Goal: Task Accomplishment & Management: Complete application form

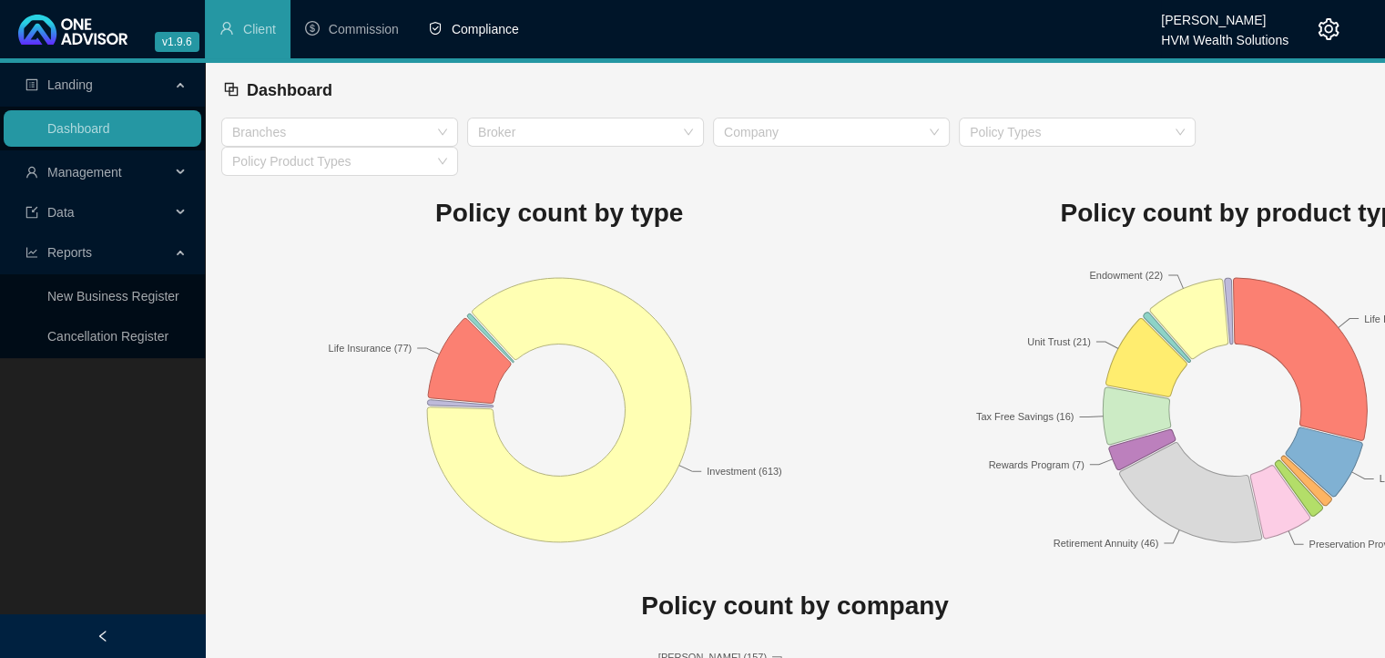
click at [496, 34] on span "Compliance" at bounding box center [485, 29] width 67 height 15
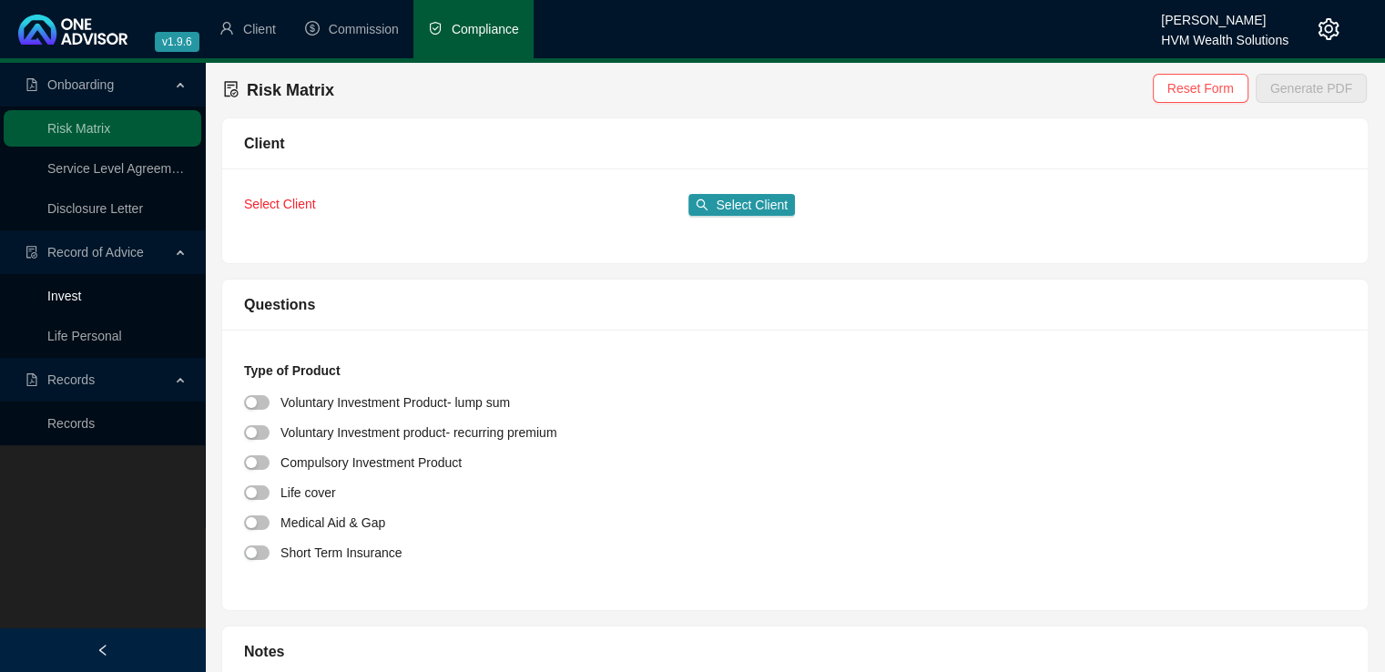
click at [73, 291] on link "Invest" at bounding box center [64, 296] width 34 height 15
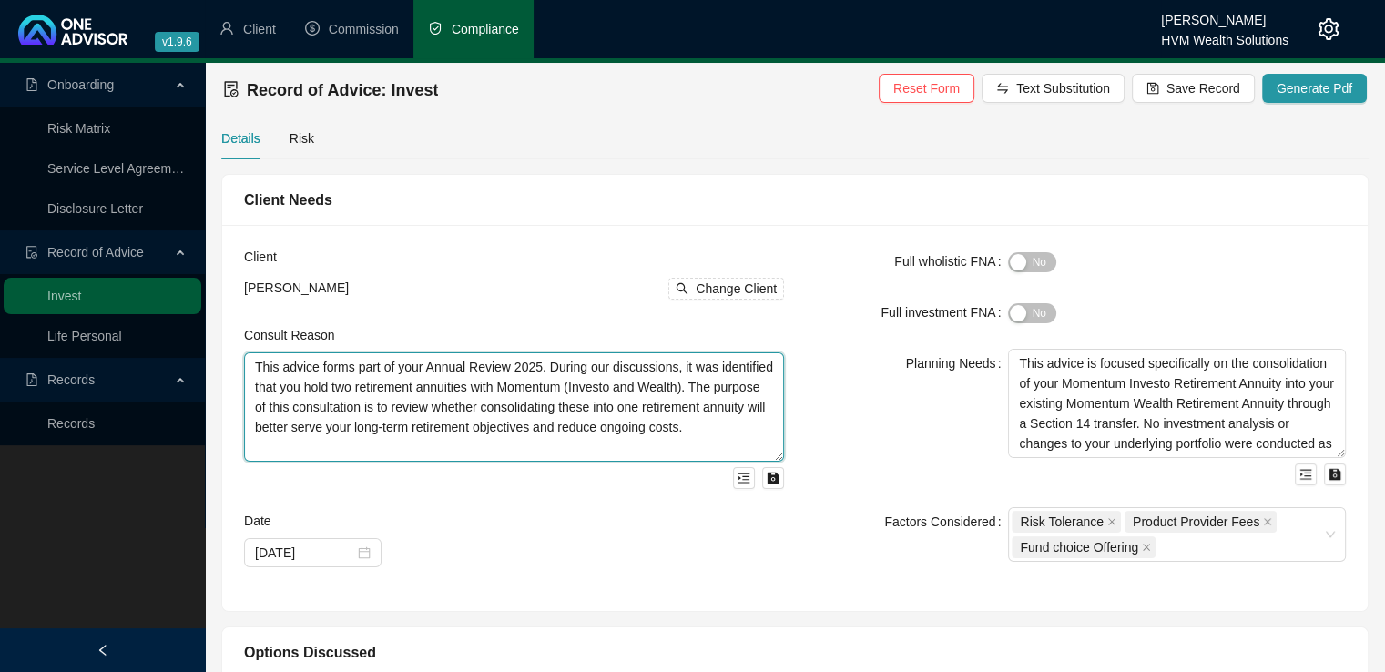
click at [651, 376] on textarea "This advice forms part of your Annual Review 2025. During our discussions, it w…" at bounding box center [514, 406] width 540 height 109
drag, startPoint x: 542, startPoint y: 371, endPoint x: 717, endPoint y: 484, distance: 208.2
click at [717, 484] on div "This advice forms part of your Annual Review 2025. During our discussions, it w…" at bounding box center [514, 420] width 540 height 137
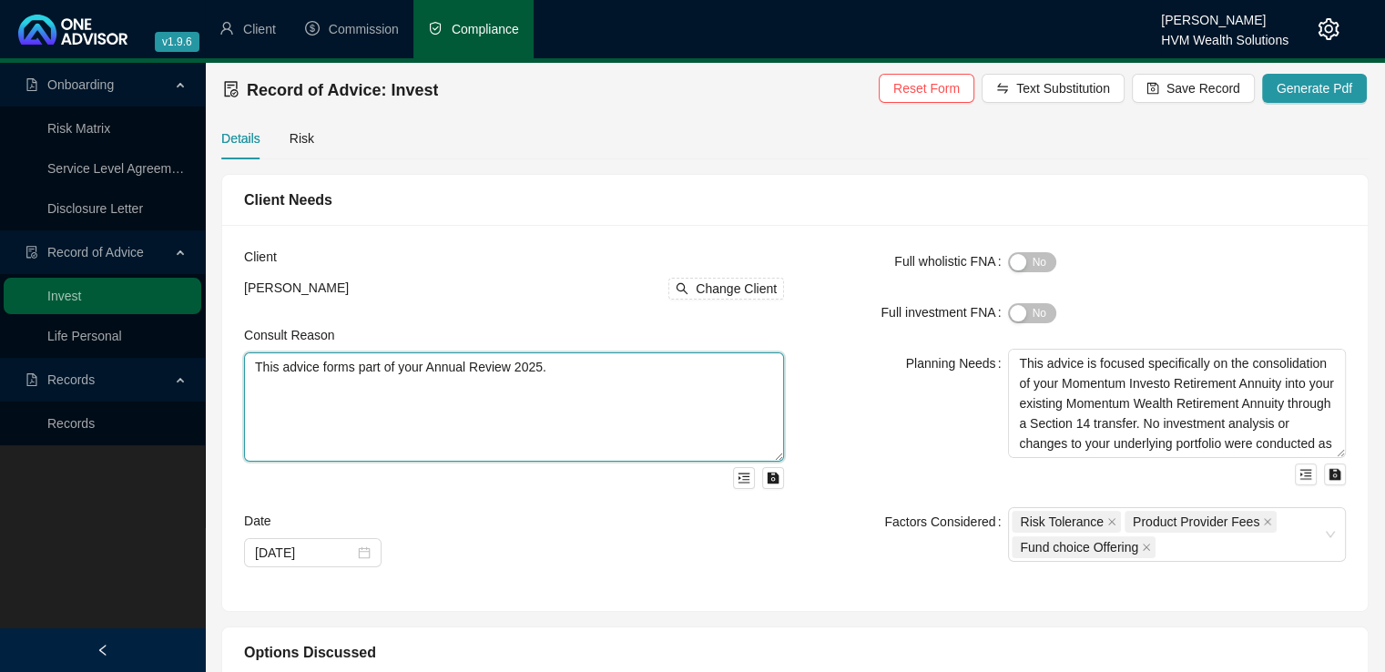
click at [256, 369] on textarea "This advice forms part of your Annual Review 2025." at bounding box center [514, 406] width 540 height 109
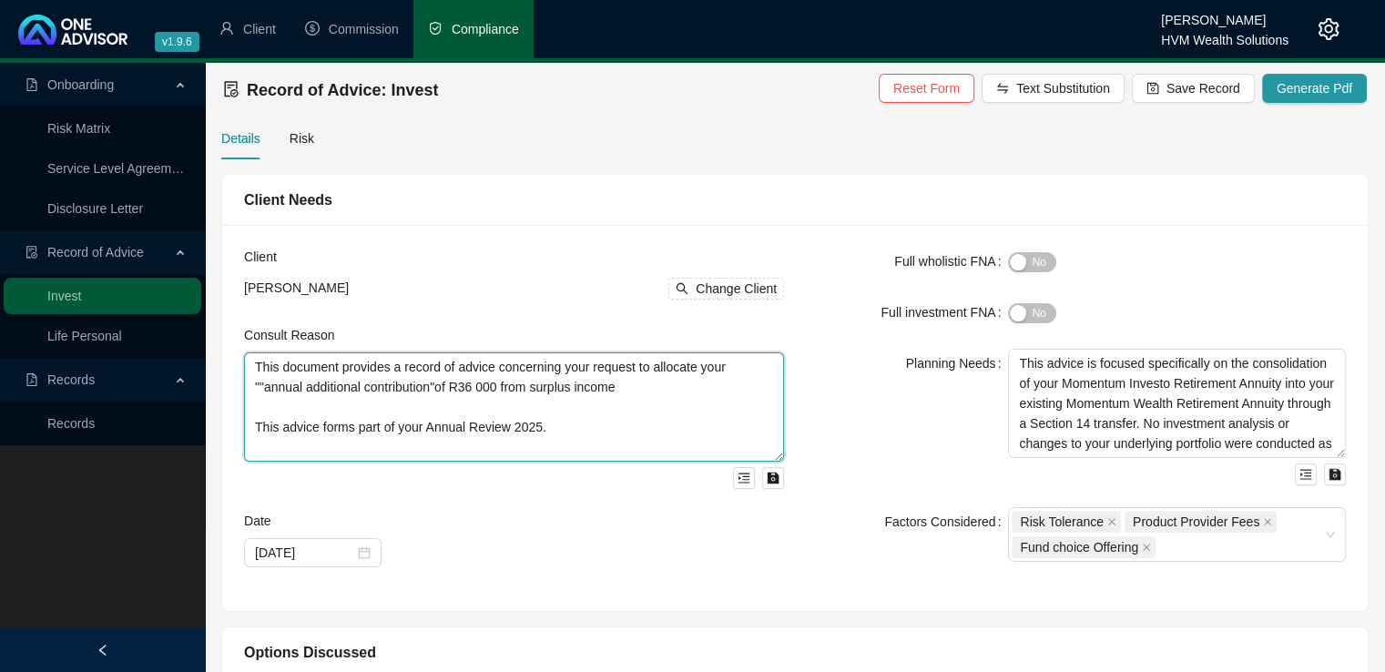
click at [634, 392] on textarea "This document provides a record of advice concerning your request to allocate y…" at bounding box center [514, 406] width 540 height 109
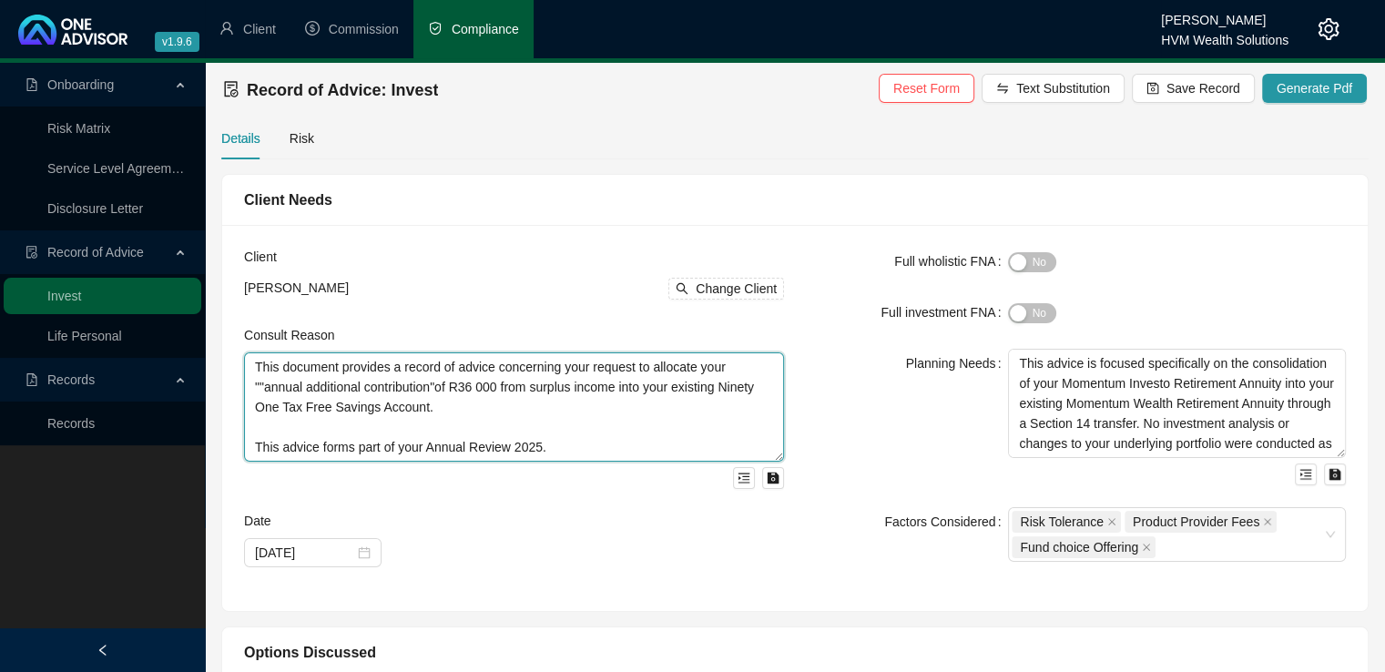
click at [256, 445] on textarea "This document provides a record of advice concerning your request to allocate y…" at bounding box center [514, 406] width 540 height 109
click at [496, 369] on textarea "This document provides a record of advice concerning your request to allocate y…" at bounding box center [514, 406] width 540 height 109
drag, startPoint x: 260, startPoint y: 362, endPoint x: 565, endPoint y: 422, distance: 311.0
click at [565, 422] on textarea "This document provides a record of advice ([PERSON_NAME]) concerning your reque…" at bounding box center [514, 406] width 540 height 109
drag, startPoint x: 249, startPoint y: 369, endPoint x: 559, endPoint y: 436, distance: 317.8
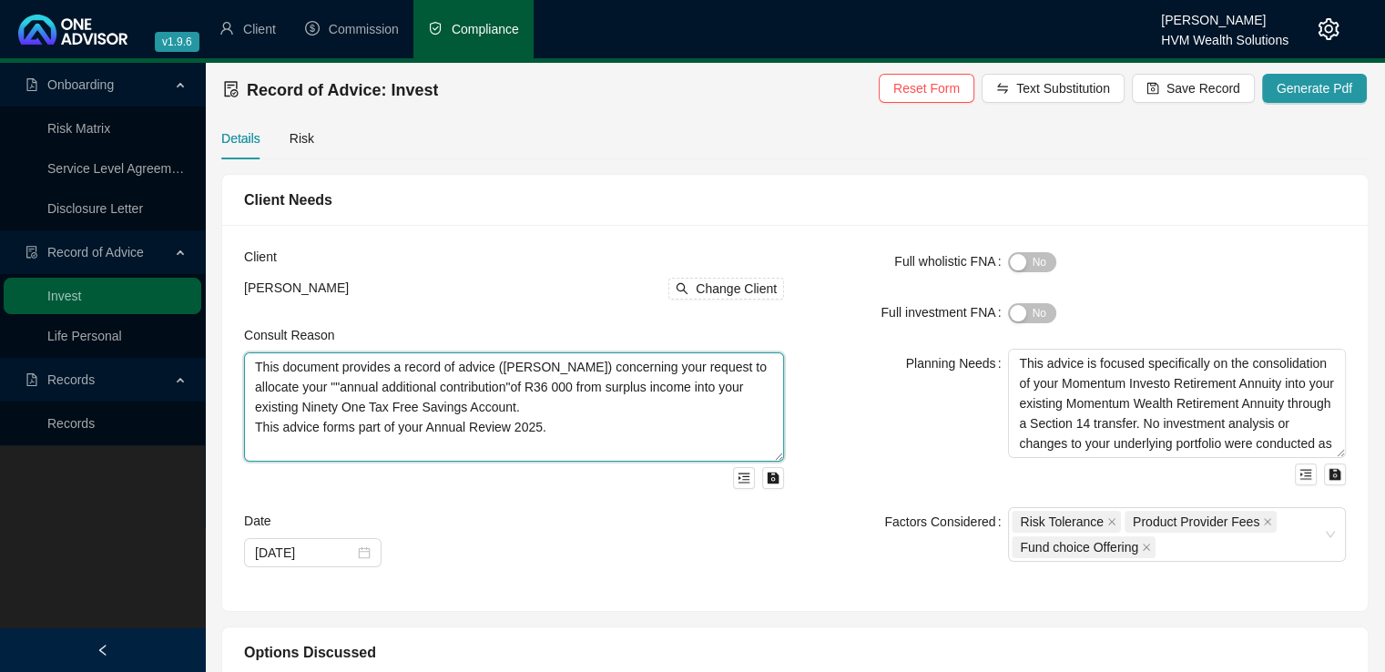
click at [560, 436] on textarea "This document provides a record of advice ([PERSON_NAME]) concerning your reque…" at bounding box center [514, 406] width 540 height 109
paste textarea "serves as a Record of Advice (ROA) regarding your request to allocate your annu…"
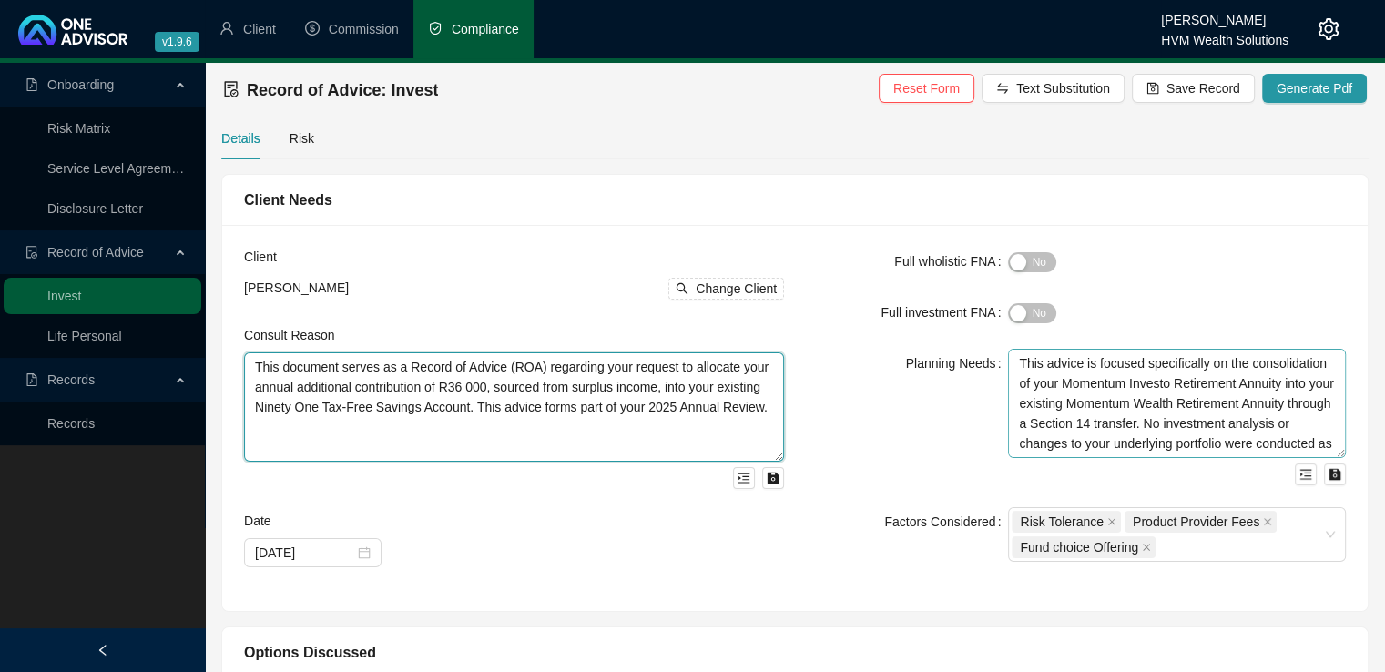
type textarea "This document serves as a Record of Advice (ROA) regarding your request to allo…"
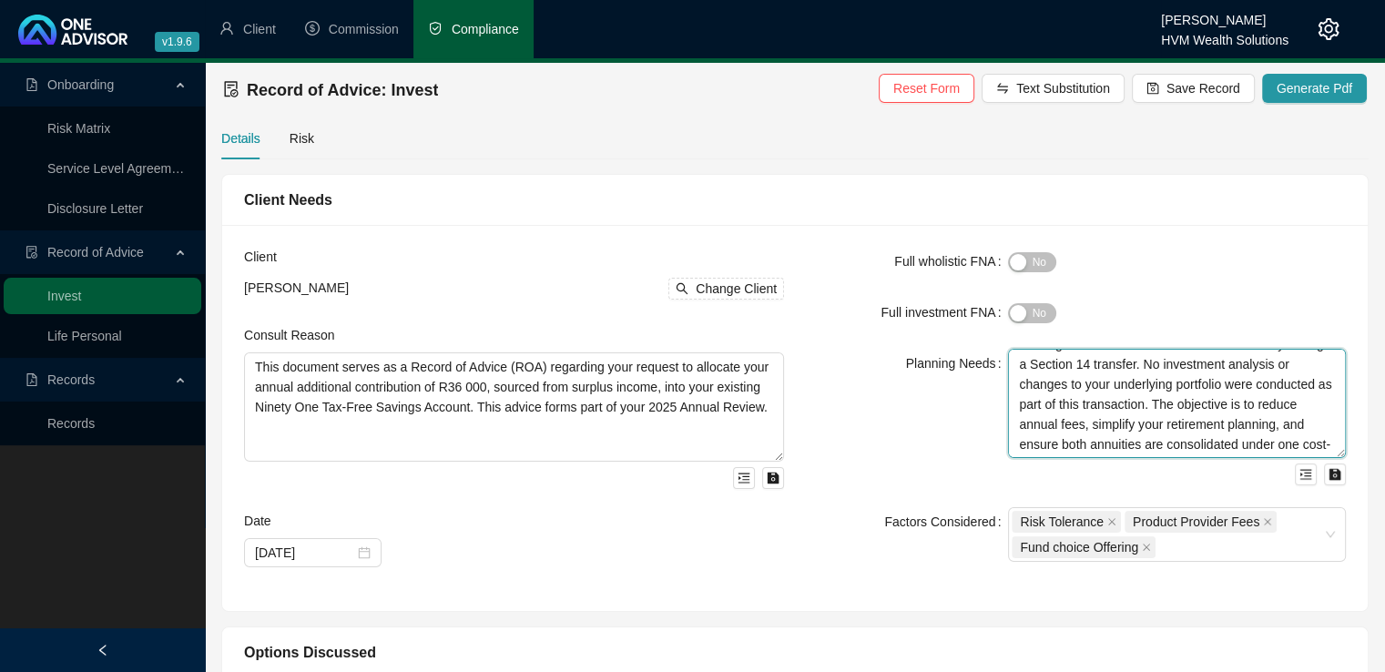
scroll to position [99, 0]
drag, startPoint x: 1019, startPoint y: 363, endPoint x: 1261, endPoint y: 460, distance: 260.8
click at [1261, 460] on div "This advice is focused specifically on the consolidation of your Momentum Inves…" at bounding box center [1177, 417] width 338 height 137
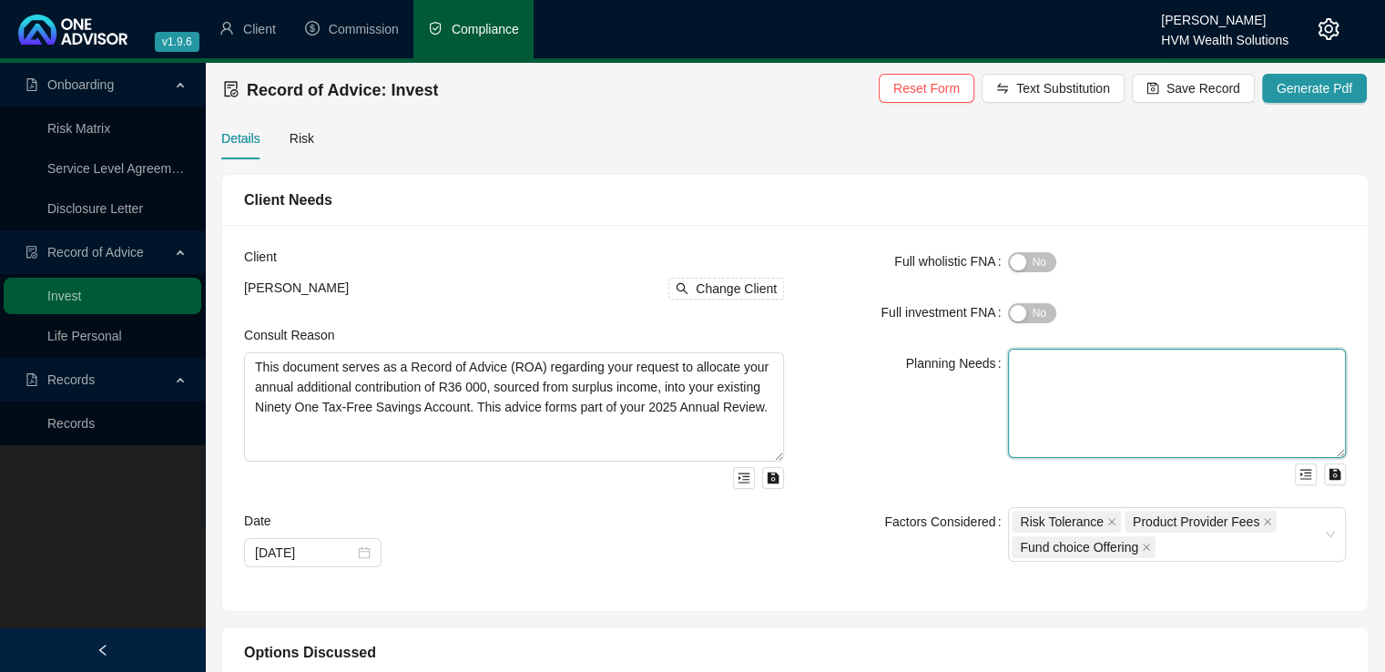
scroll to position [0, 0]
paste textarea "An investment analysis has not been performed for this advice. The focus is spe…"
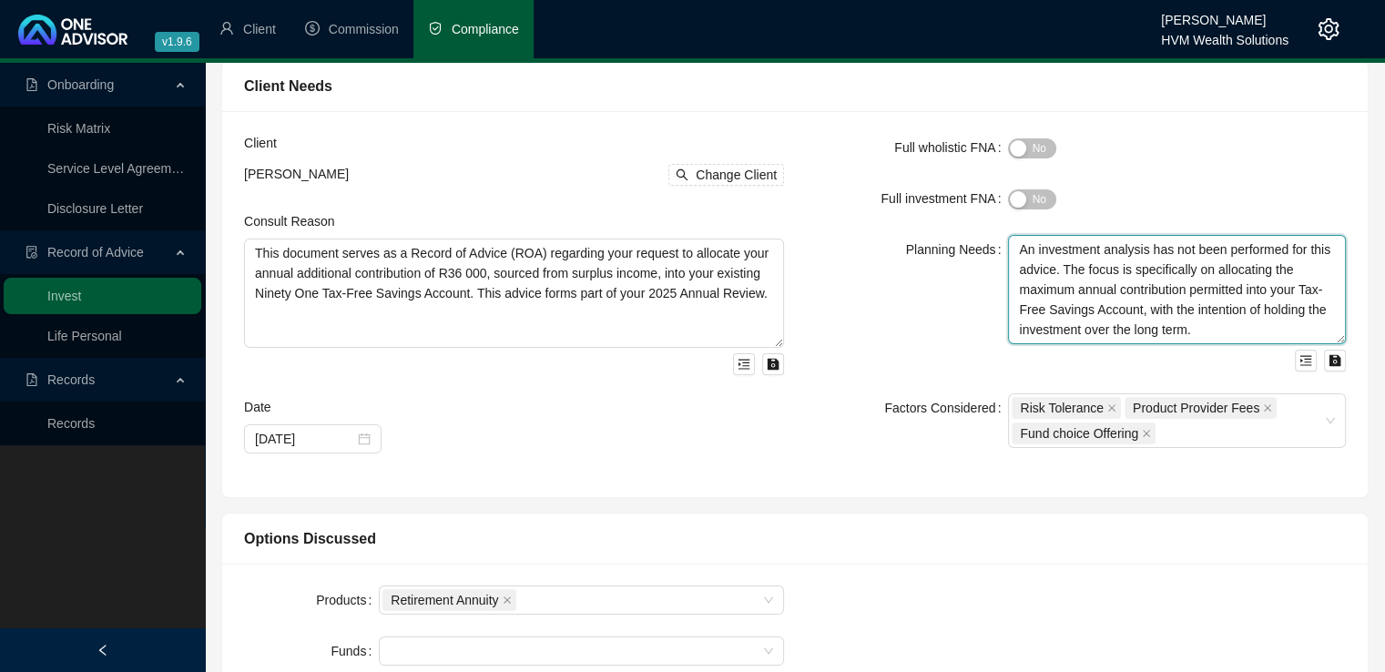
scroll to position [138, 0]
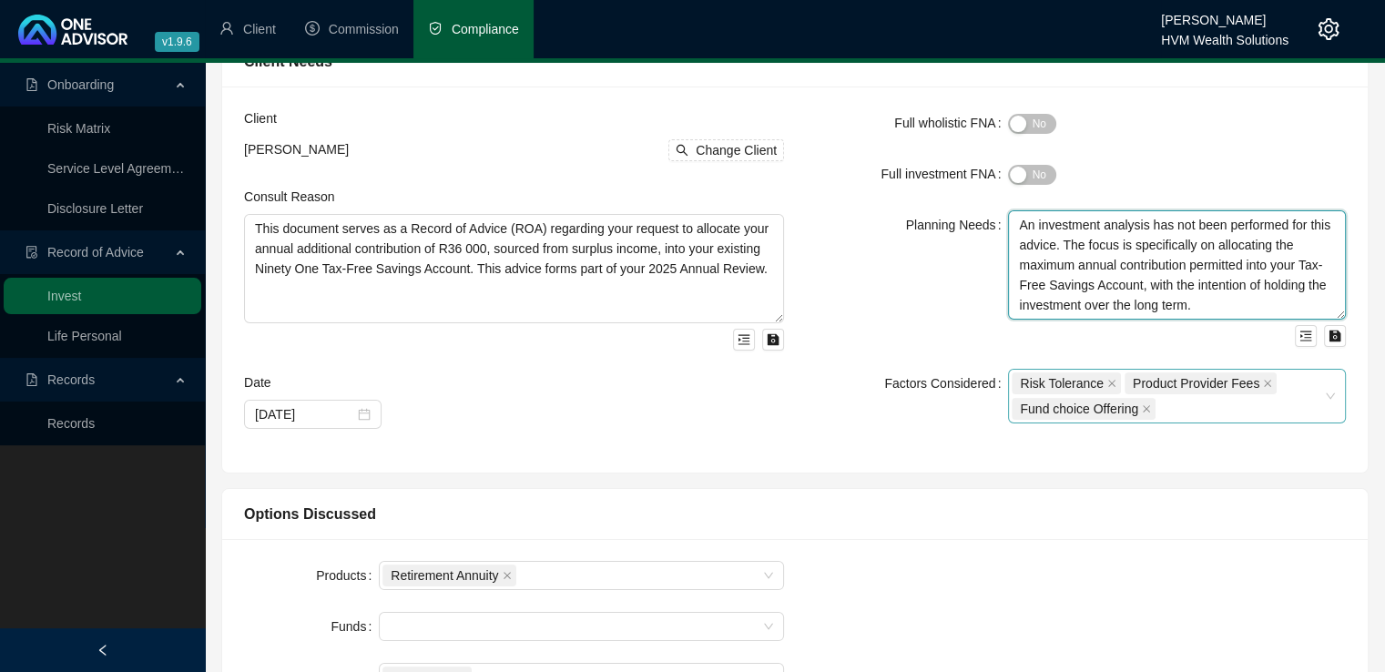
click at [1332, 393] on div "Risk Tolerance Product Provider Fees Fund choice Offering" at bounding box center [1177, 396] width 338 height 55
type textarea "An investment analysis has not been performed for this advice. The focus is spe…"
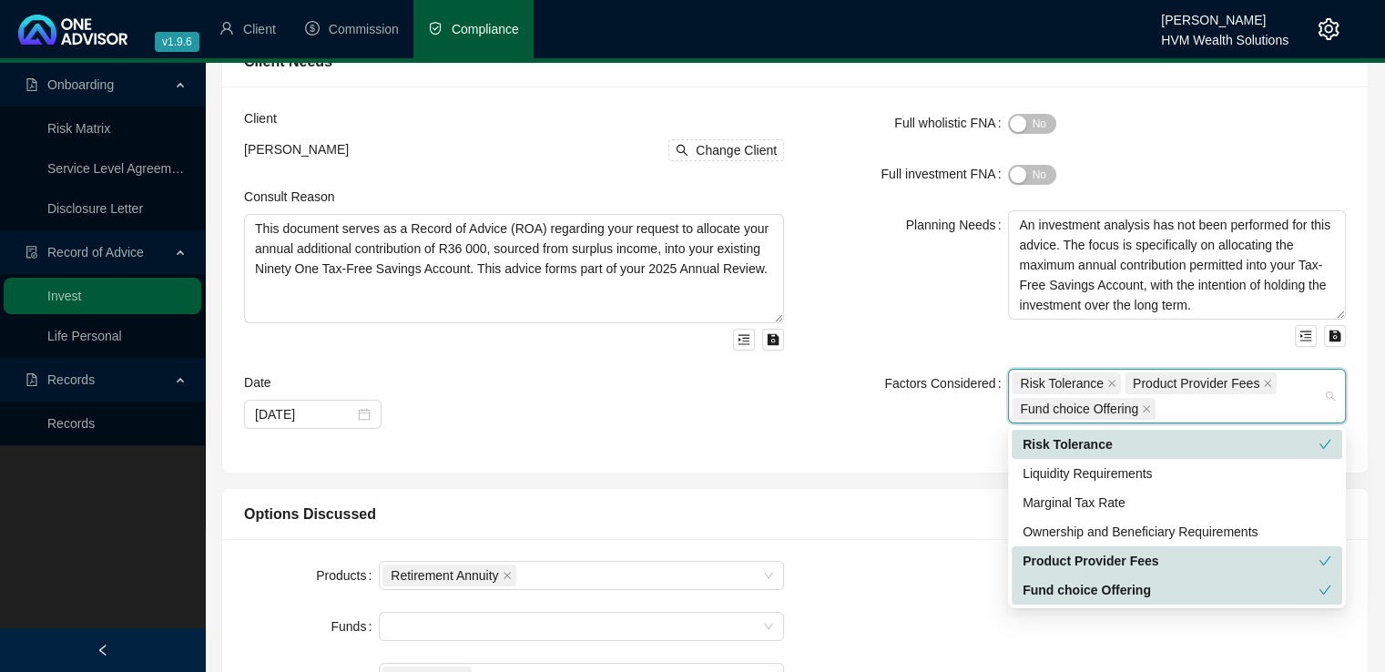
click at [1137, 450] on div "Risk Tolerance" at bounding box center [1171, 444] width 296 height 20
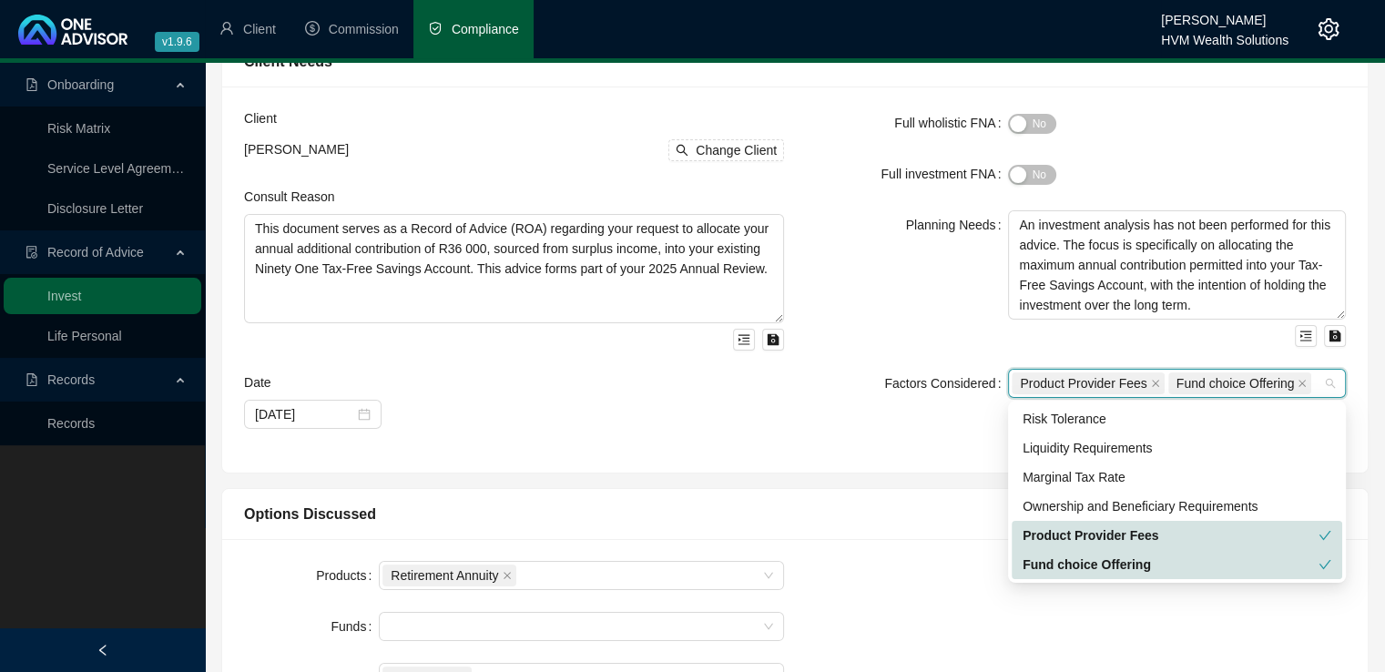
click at [1154, 540] on div "Product Provider Fees" at bounding box center [1171, 536] width 296 height 20
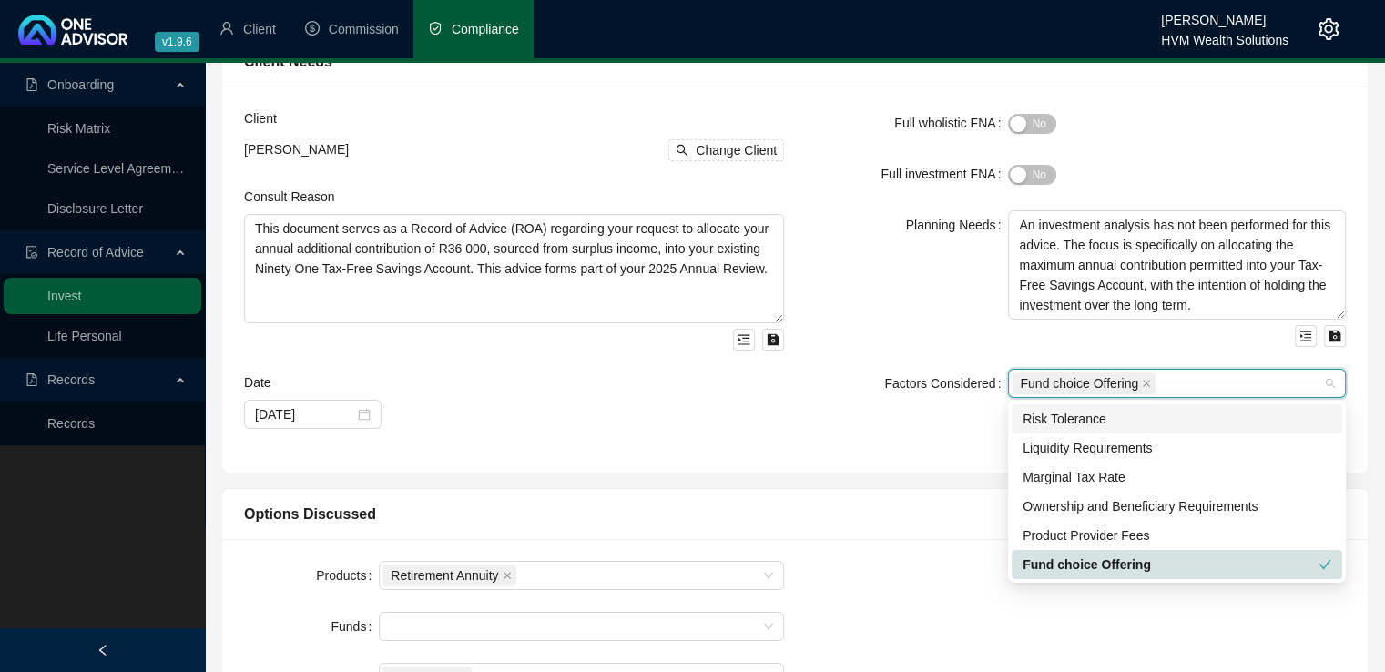
click at [1108, 416] on div "Risk Tolerance" at bounding box center [1177, 419] width 309 height 20
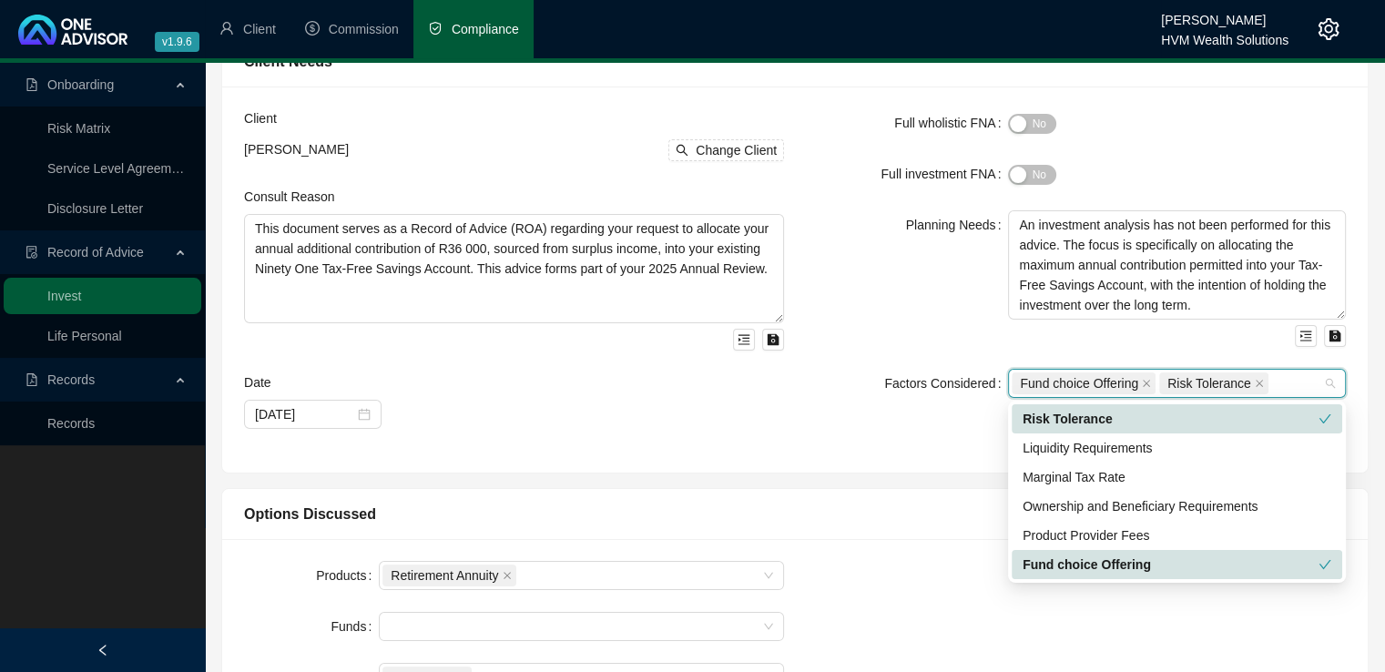
click at [754, 432] on div "Client [PERSON_NAME] Change Client Consult Reason This document serves as a Rec…" at bounding box center [514, 279] width 562 height 342
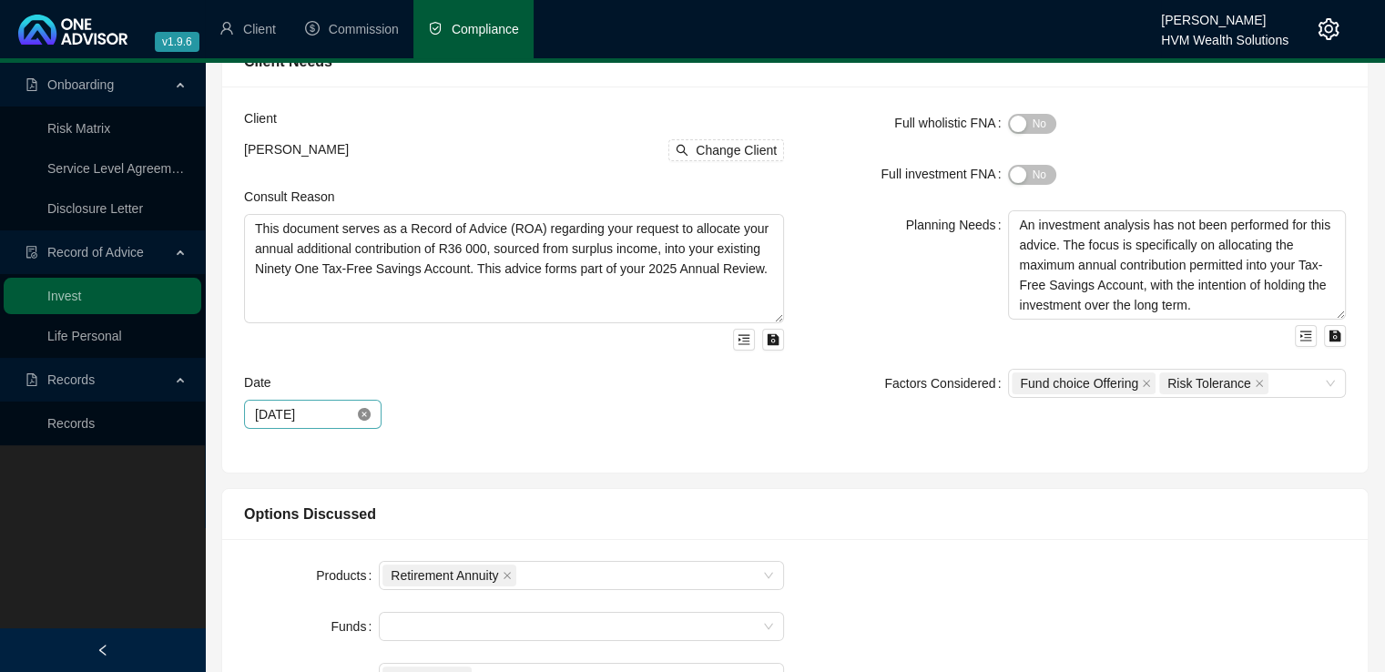
click at [361, 410] on icon "close-circle" at bounding box center [364, 414] width 13 height 13
click at [364, 418] on div at bounding box center [313, 414] width 116 height 20
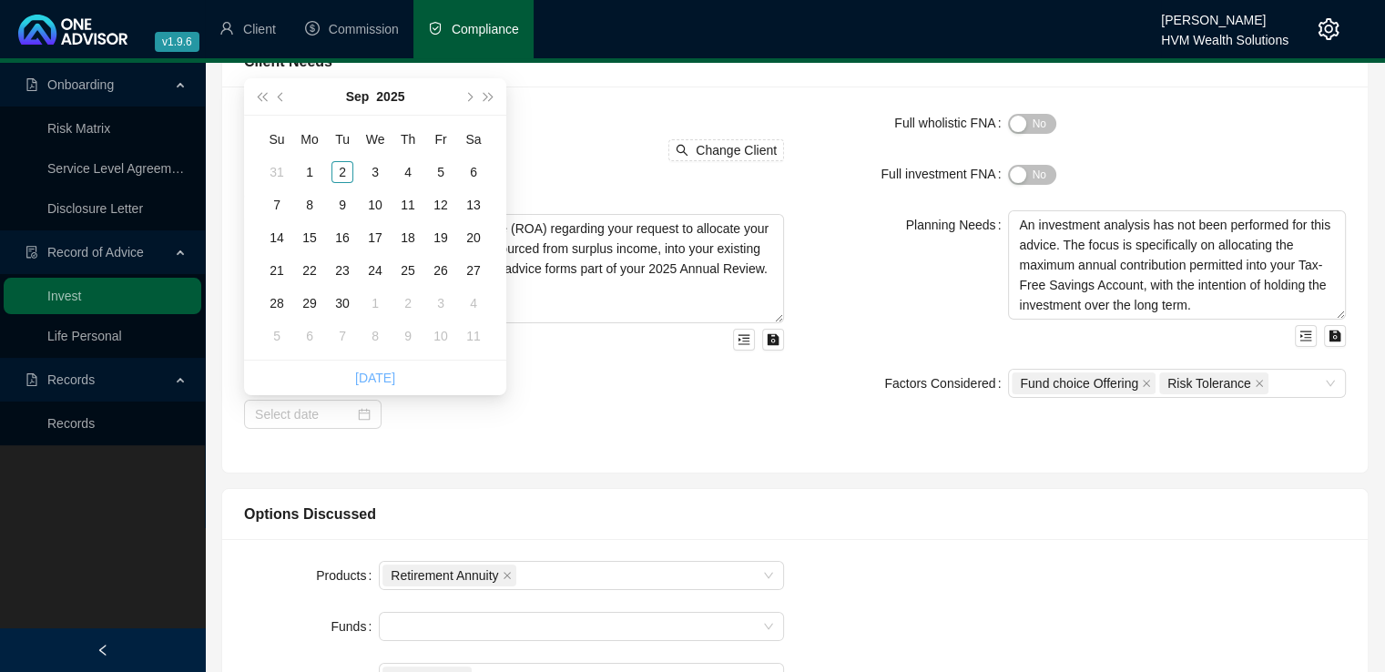
click at [377, 373] on link "[DATE]" at bounding box center [375, 378] width 40 height 15
type input "[DATE]"
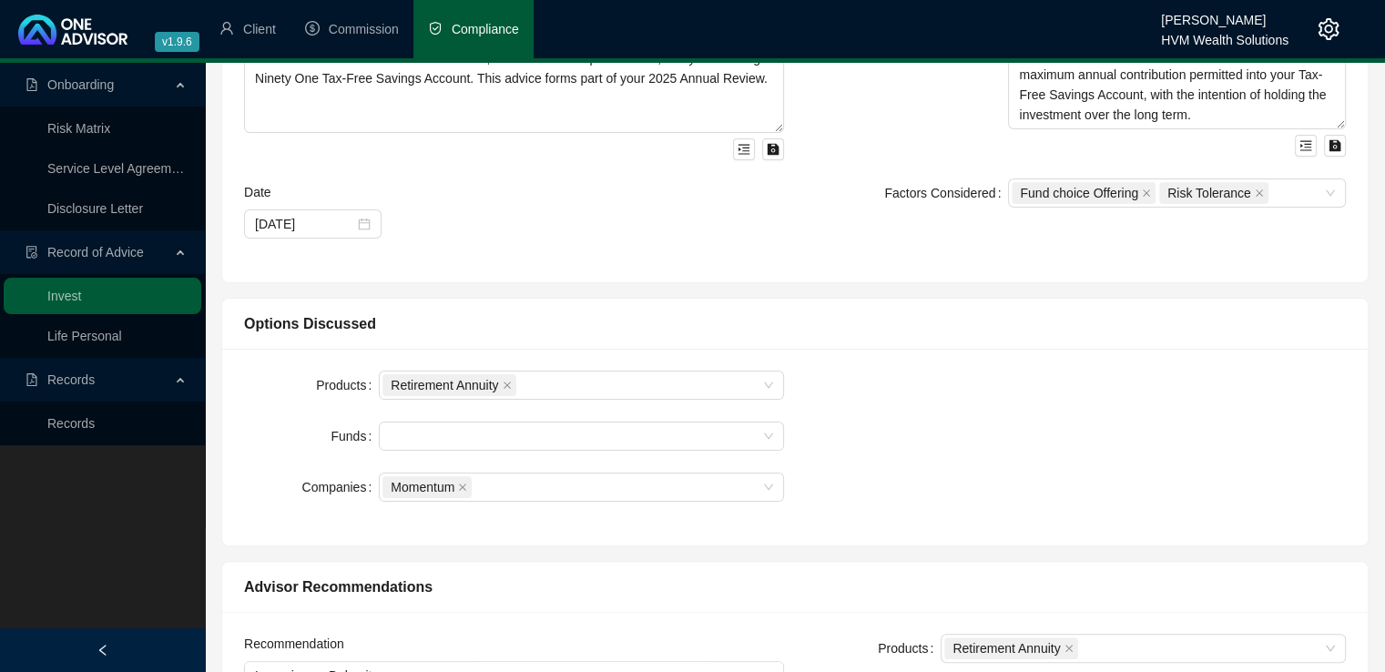
scroll to position [346, 0]
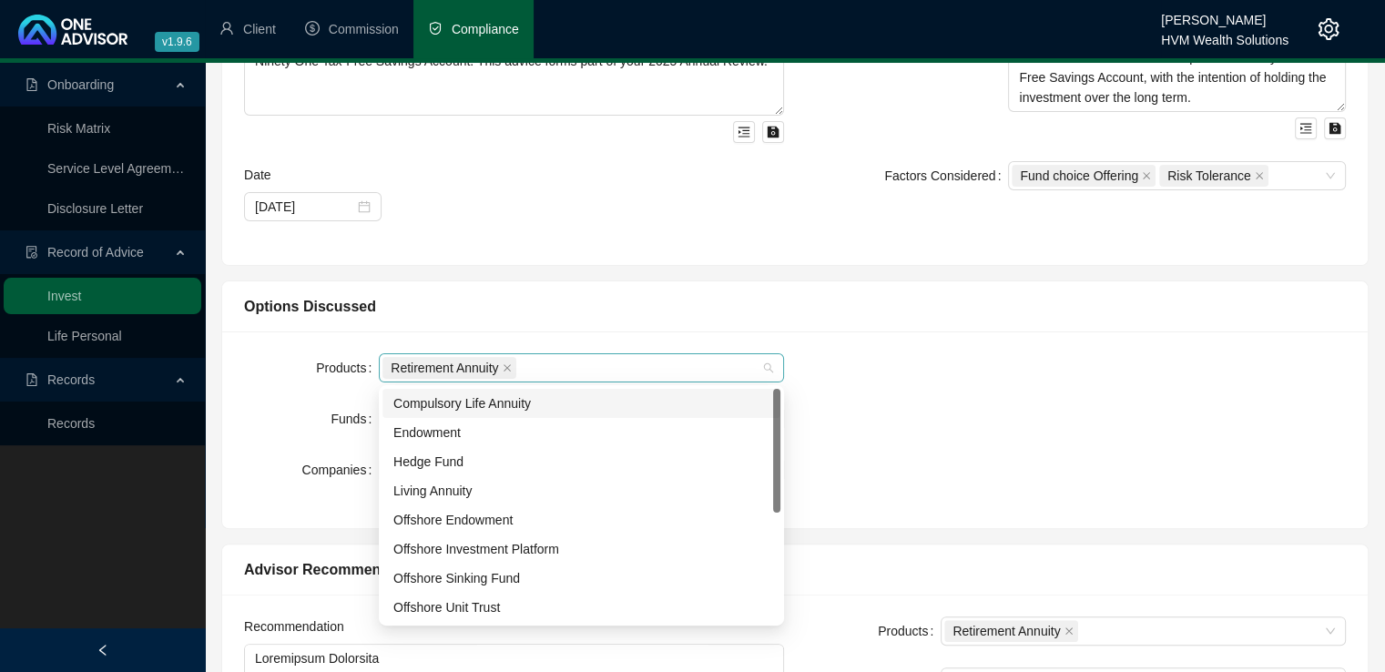
click at [780, 362] on div "Retirement Annuity" at bounding box center [581, 367] width 405 height 29
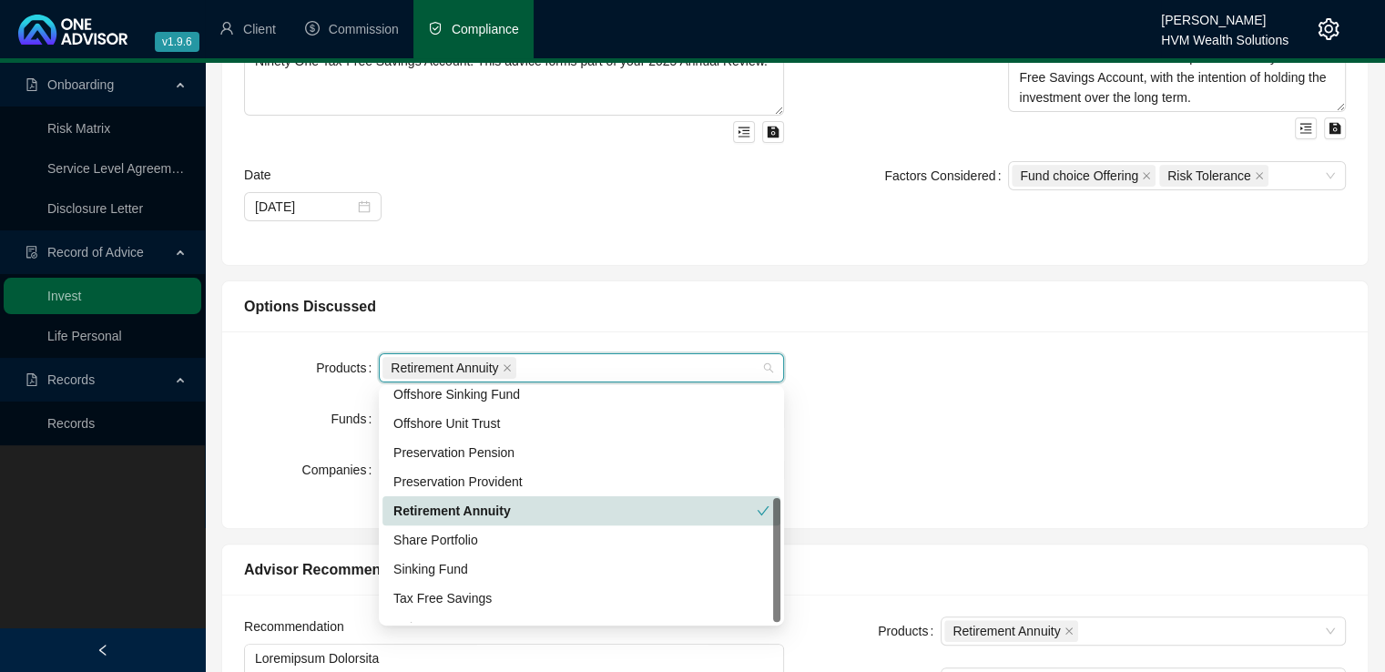
scroll to position [204, 0]
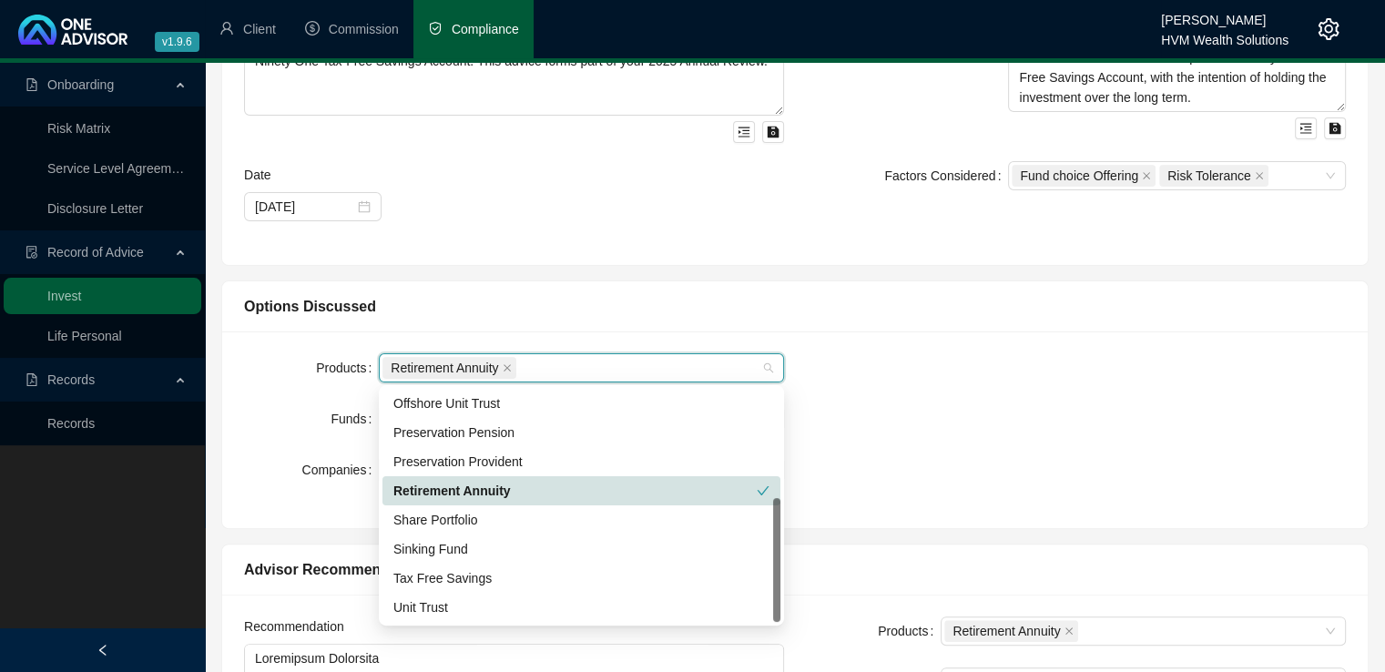
drag, startPoint x: 776, startPoint y: 478, endPoint x: 787, endPoint y: 601, distance: 123.4
click at [490, 582] on div "Tax Free Savings" at bounding box center [581, 578] width 376 height 20
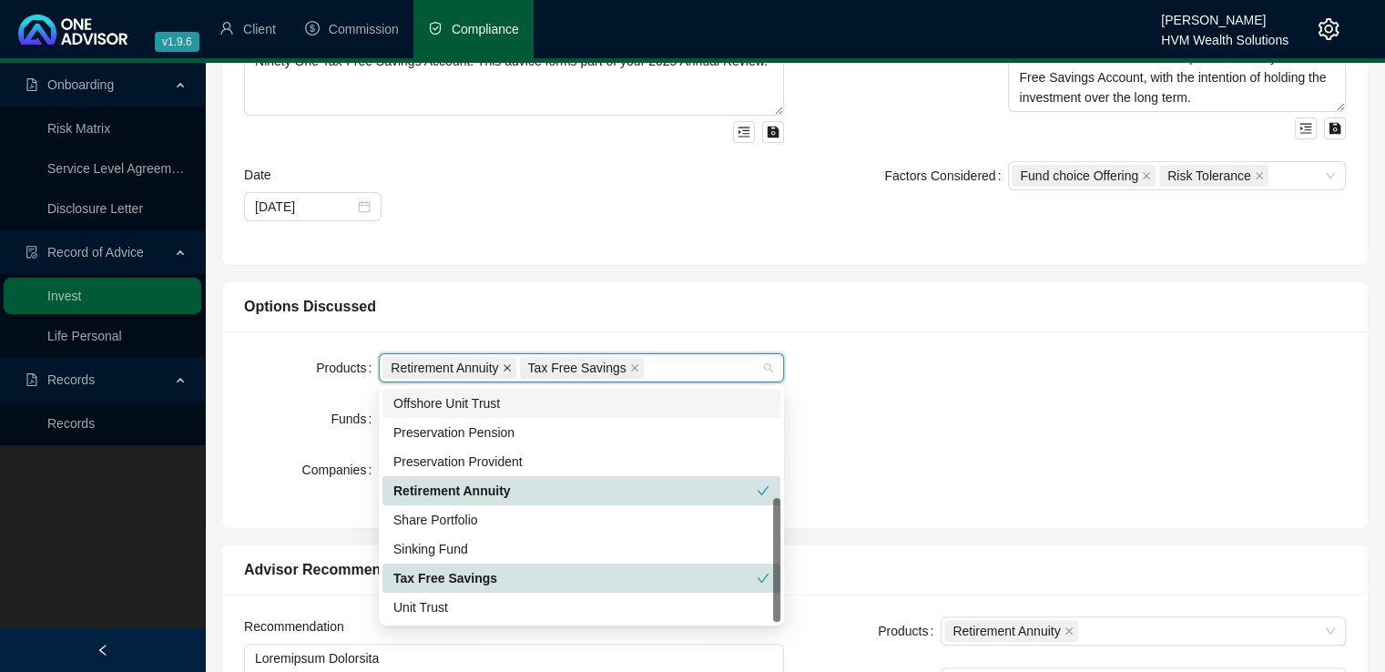
click at [510, 369] on icon "close" at bounding box center [507, 367] width 9 height 9
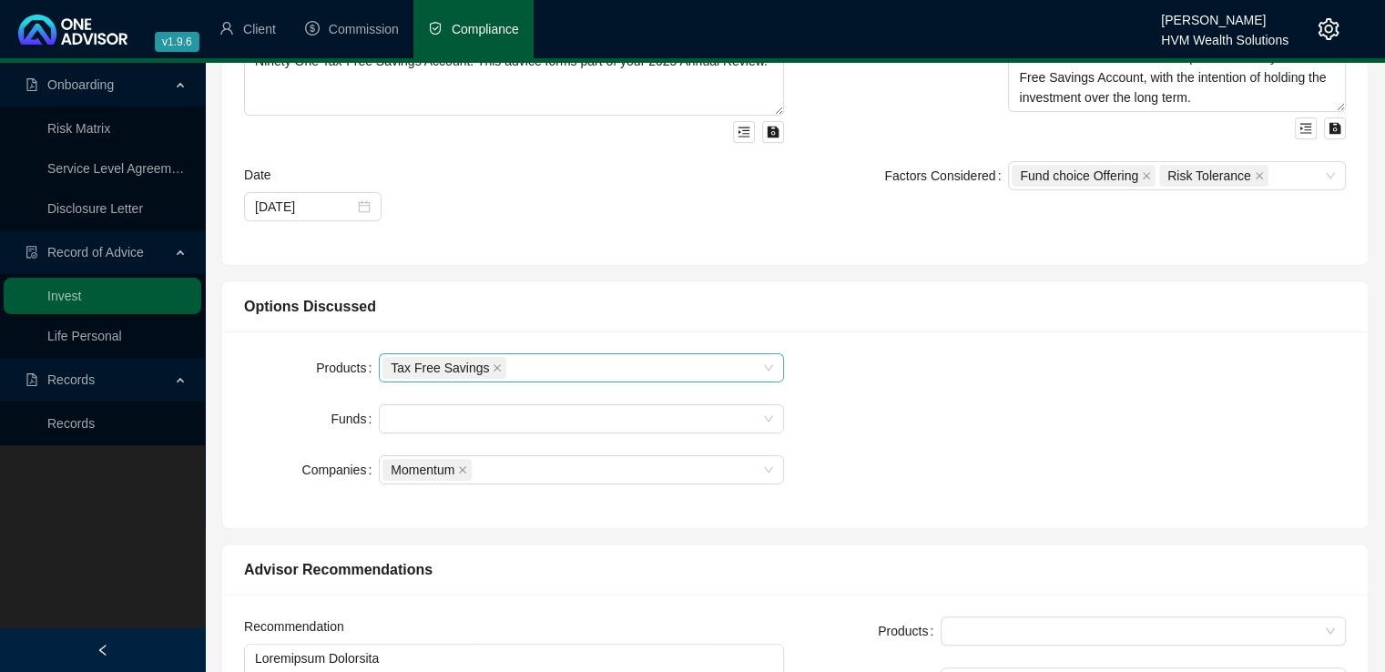
click at [1132, 430] on div "Products Tax Free Savings Funds Companies Momentum" at bounding box center [795, 429] width 1124 height 153
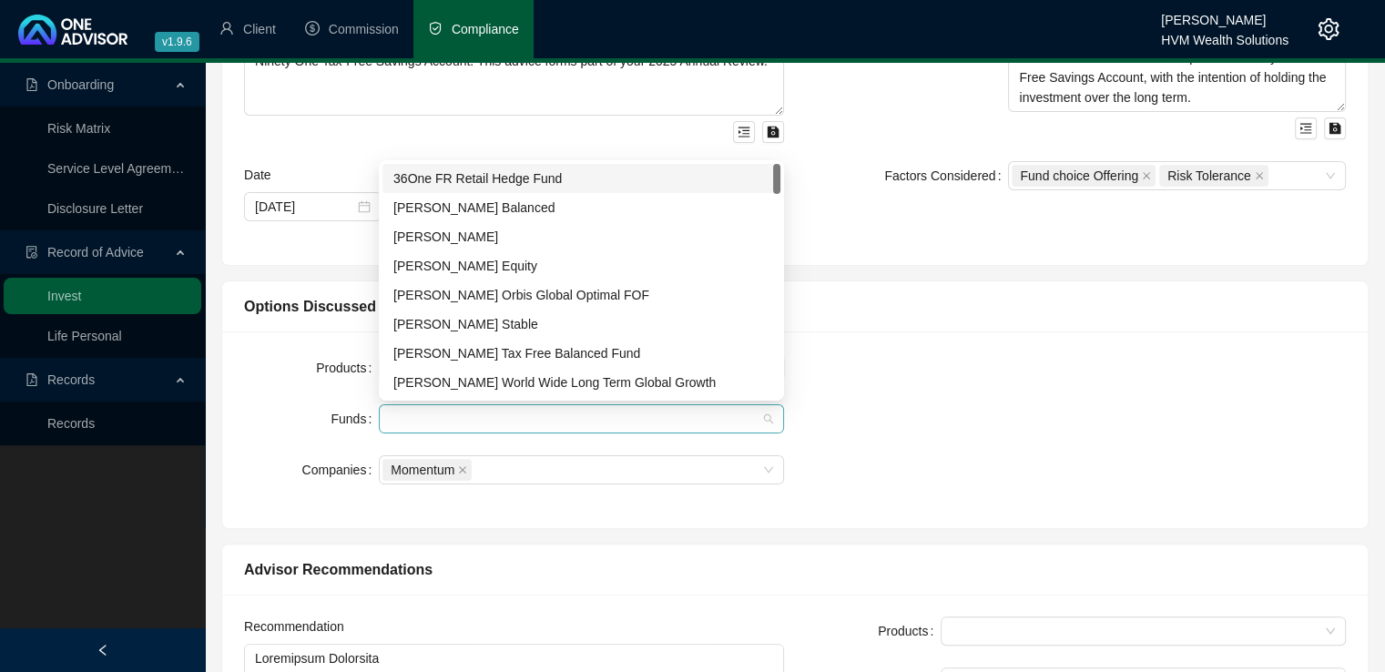
click at [402, 425] on div at bounding box center [572, 420] width 379 height 14
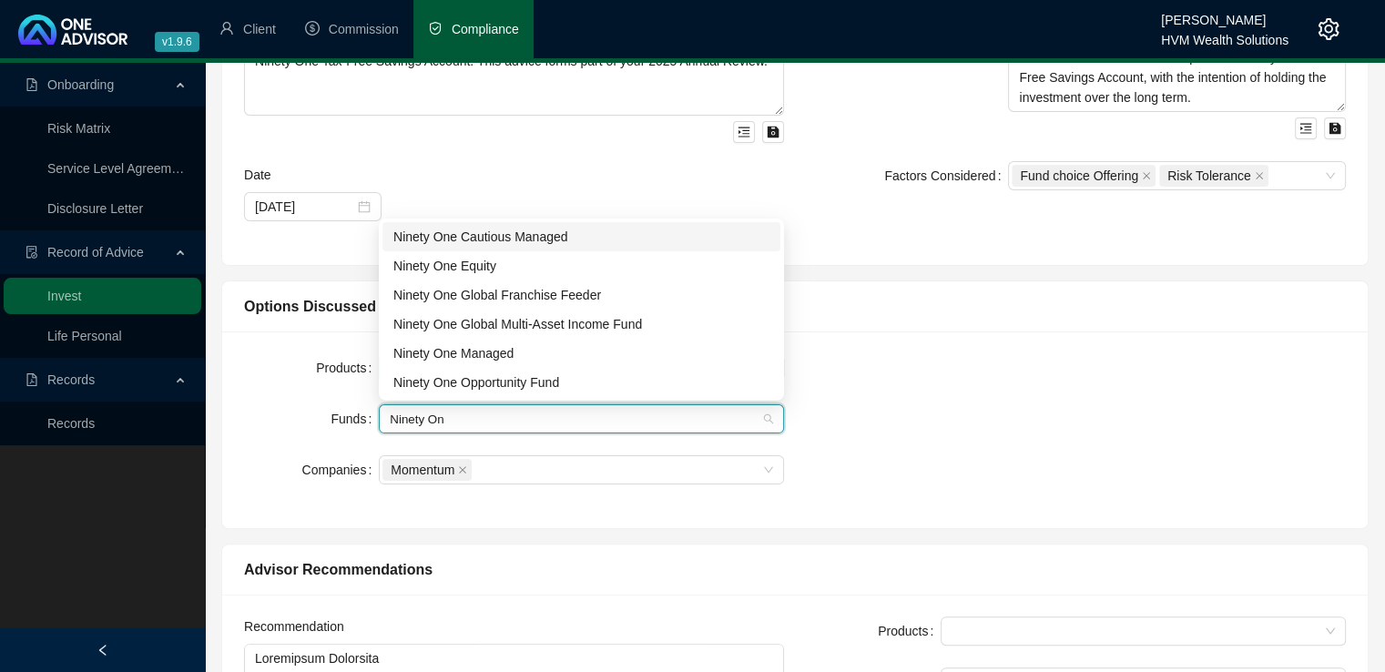
type input "Ninety One"
click at [502, 292] on div "Ninety One Global Franchise Feeder" at bounding box center [581, 295] width 376 height 20
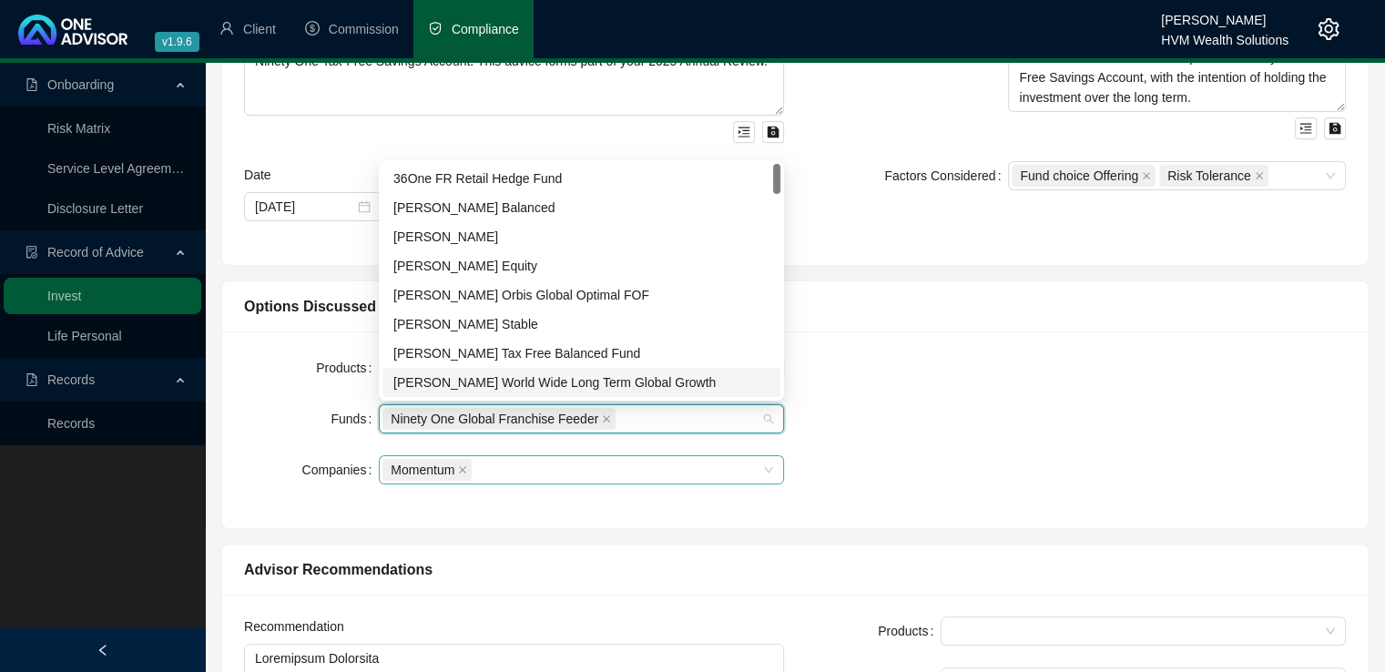
click at [585, 482] on div "Momentum" at bounding box center [581, 469] width 405 height 29
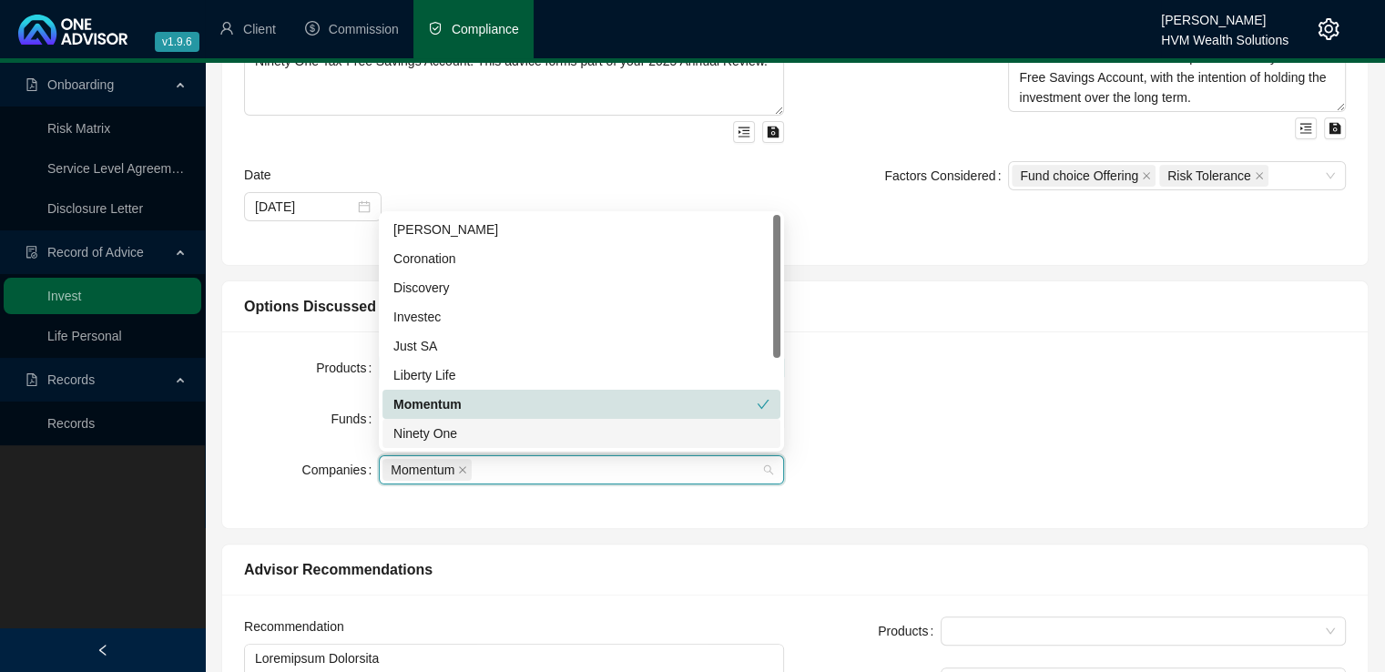
click at [481, 433] on div "Ninety One" at bounding box center [581, 434] width 376 height 20
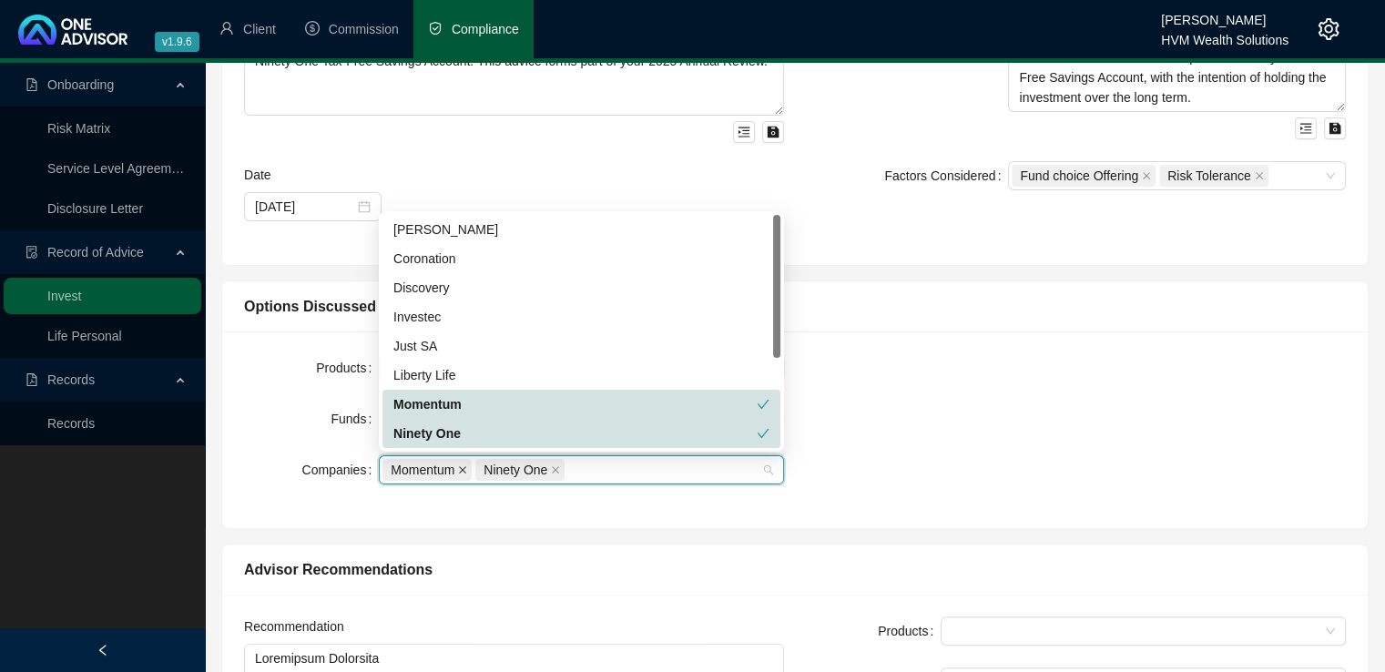
click at [464, 471] on icon "close" at bounding box center [462, 469] width 9 height 9
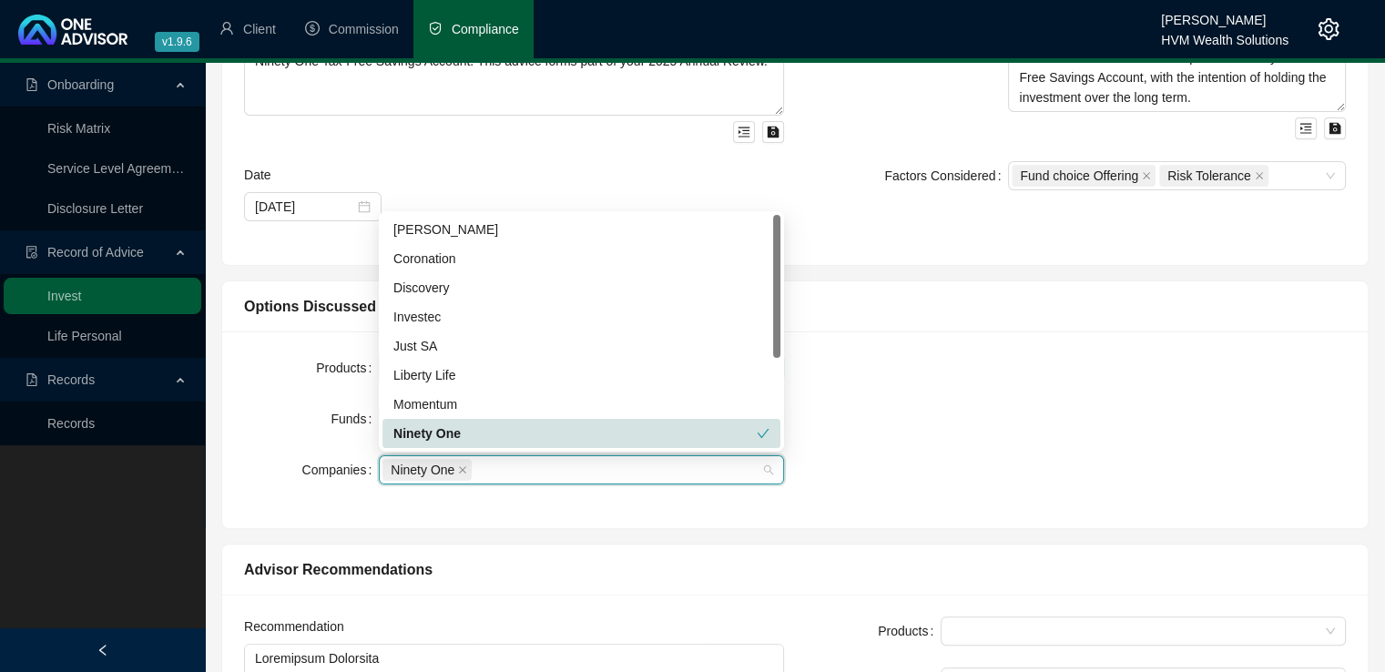
click at [941, 403] on div "Products Tax Free Savings Funds Ninety One Global Franchise Feeder Companies Ni…" at bounding box center [795, 429] width 1124 height 153
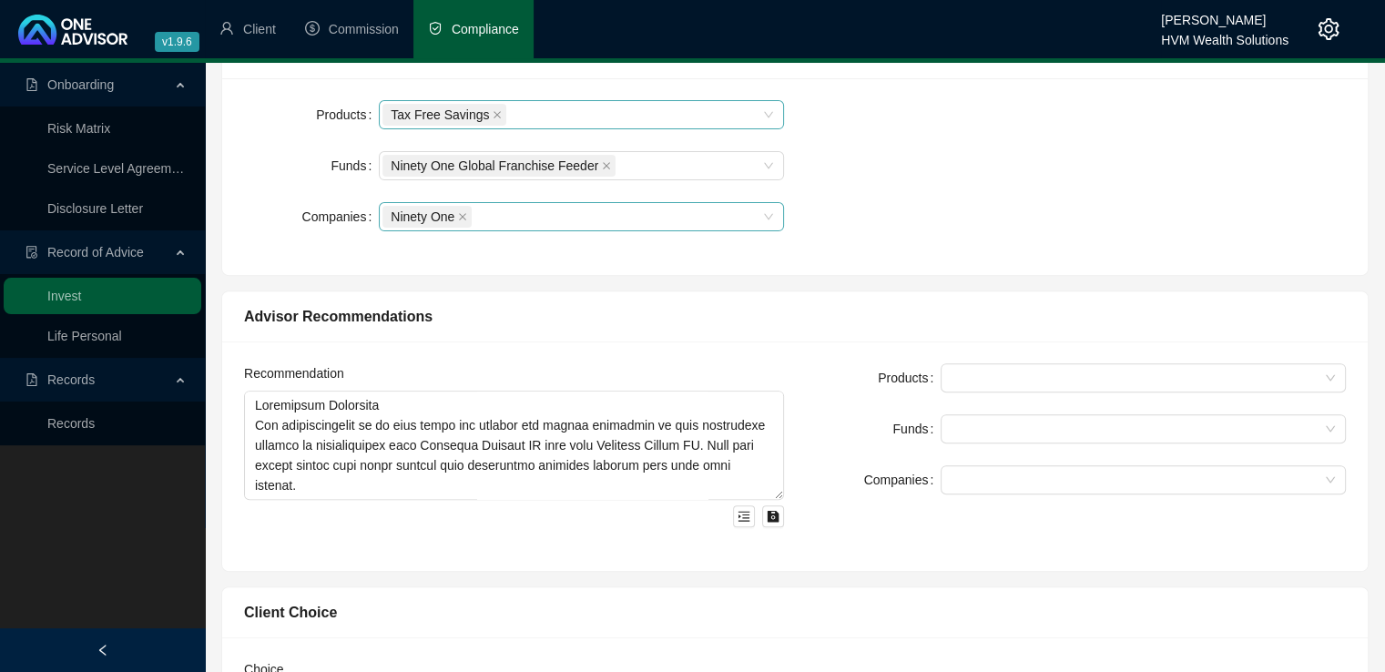
scroll to position [645, 0]
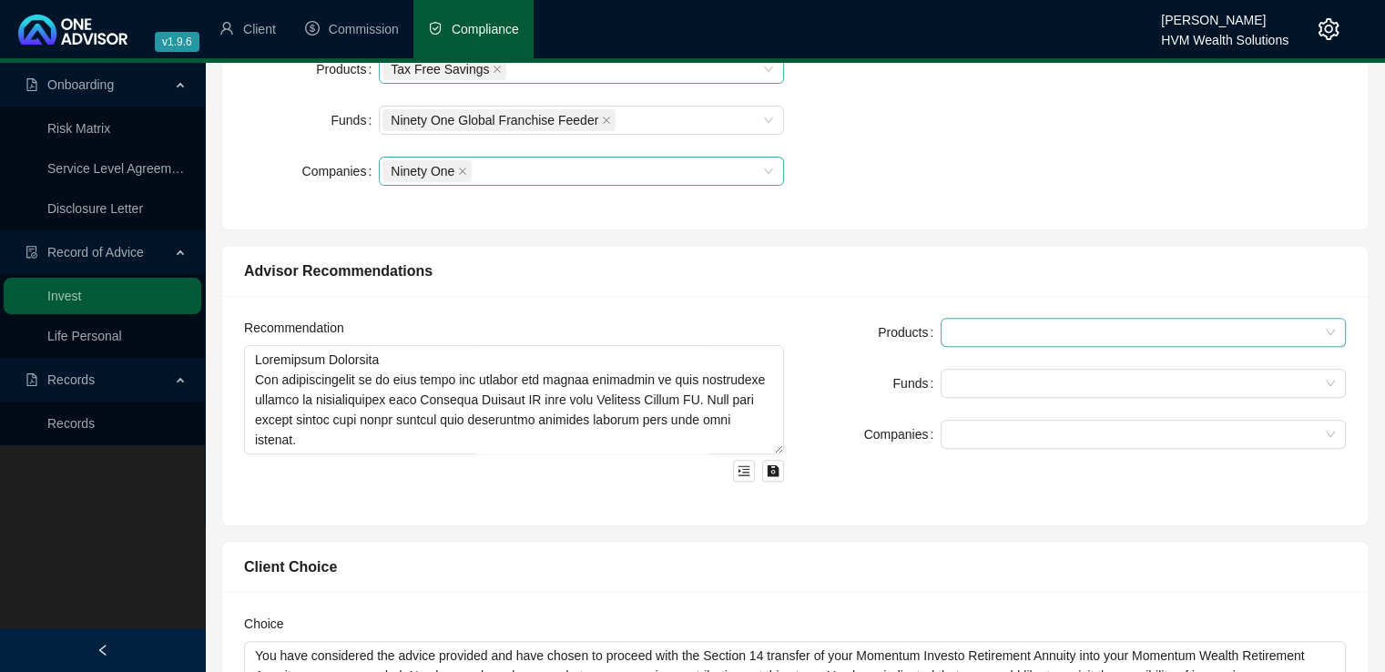
click at [1055, 338] on div at bounding box center [1133, 333] width 379 height 14
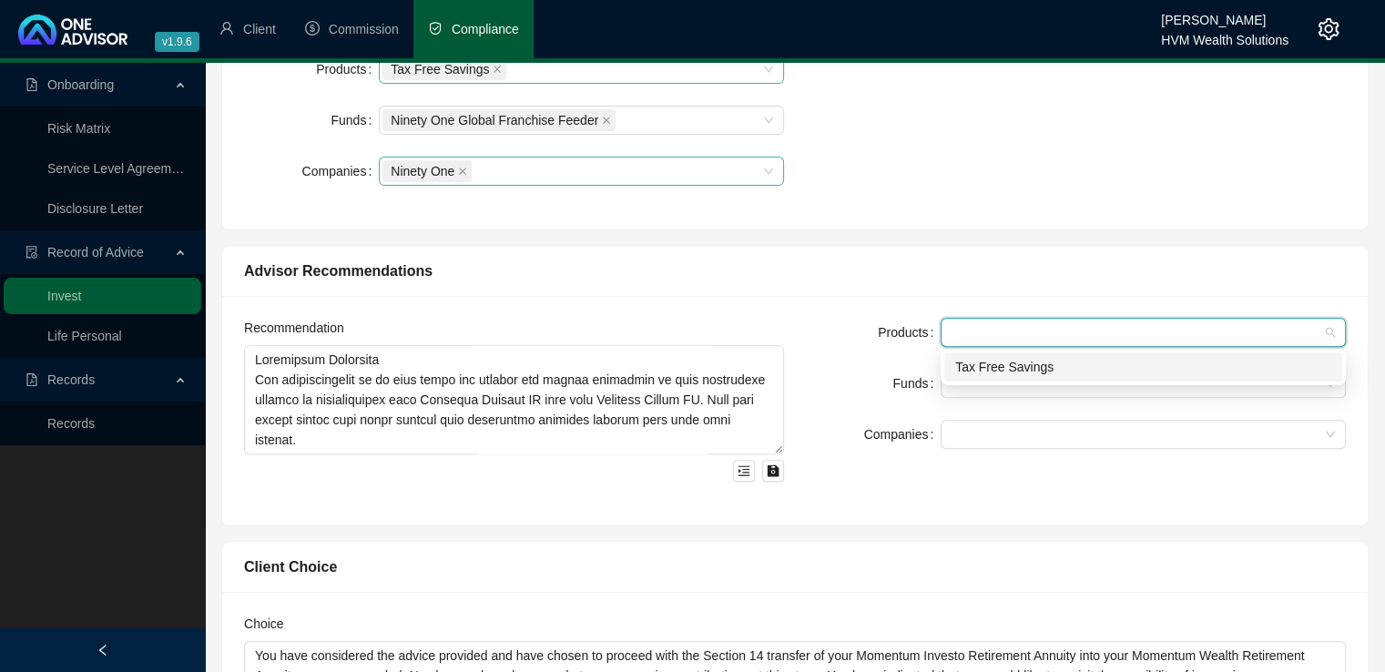
click at [1039, 373] on div "Tax Free Savings" at bounding box center [1143, 367] width 376 height 20
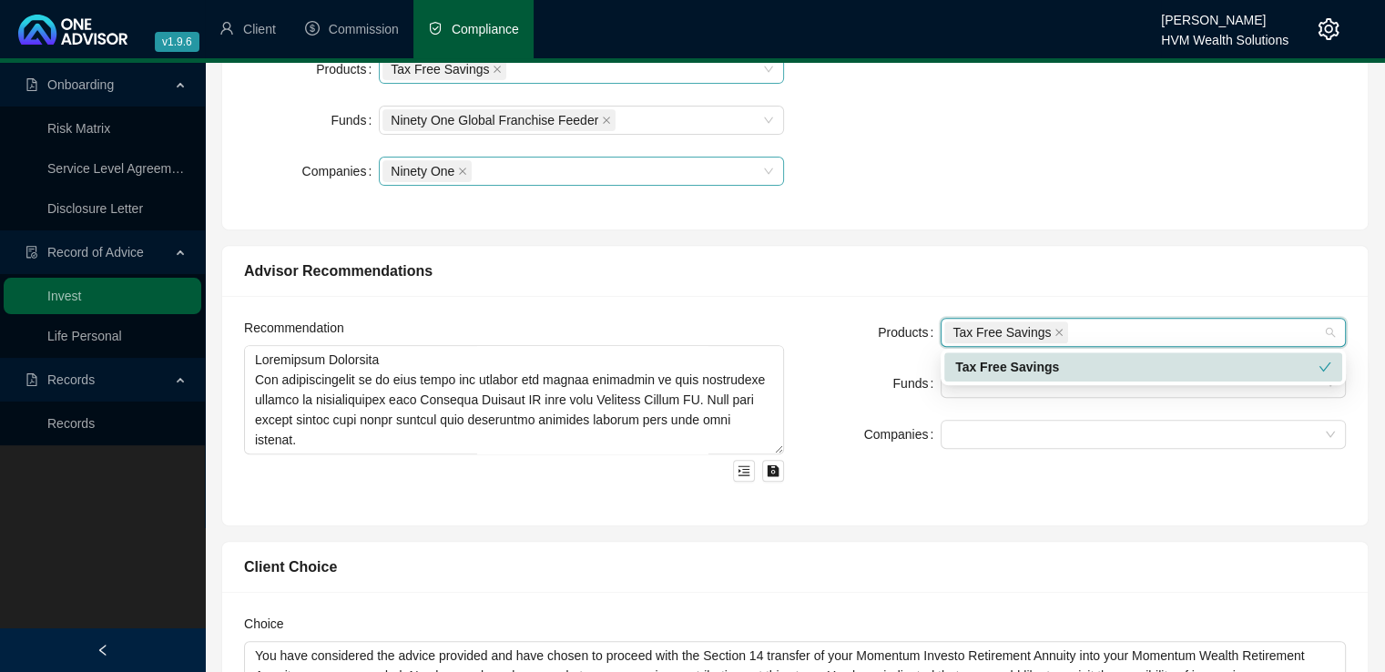
click at [900, 474] on div "Products Tax Free Savings Funds Companies" at bounding box center [1076, 411] width 562 height 186
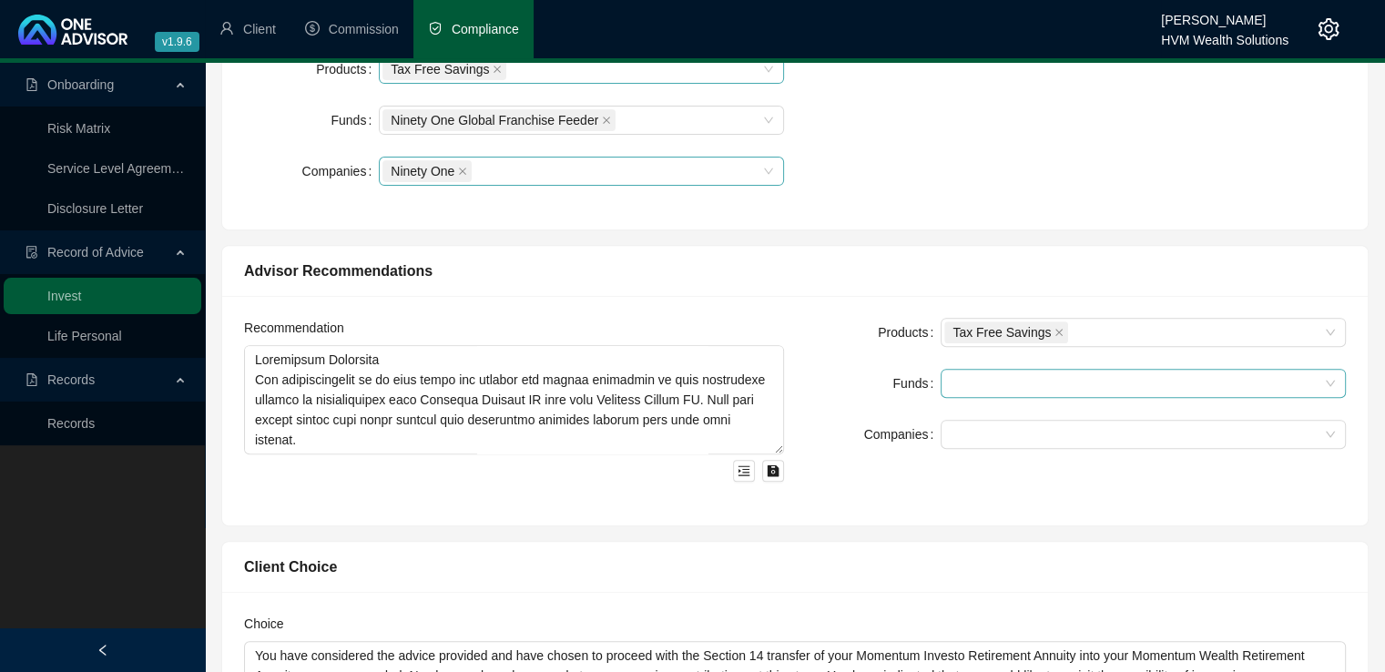
click at [965, 381] on div at bounding box center [1133, 384] width 379 height 14
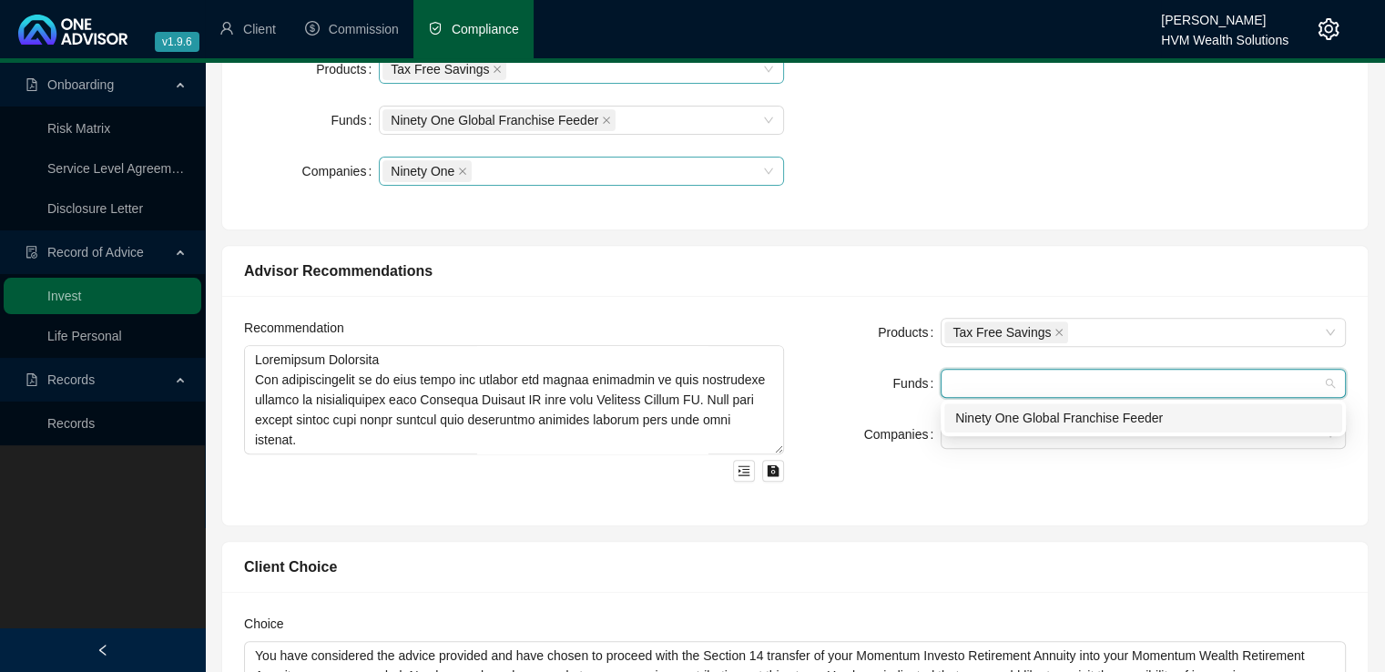
click at [973, 416] on div "Ninety One Global Franchise Feeder" at bounding box center [1143, 418] width 376 height 20
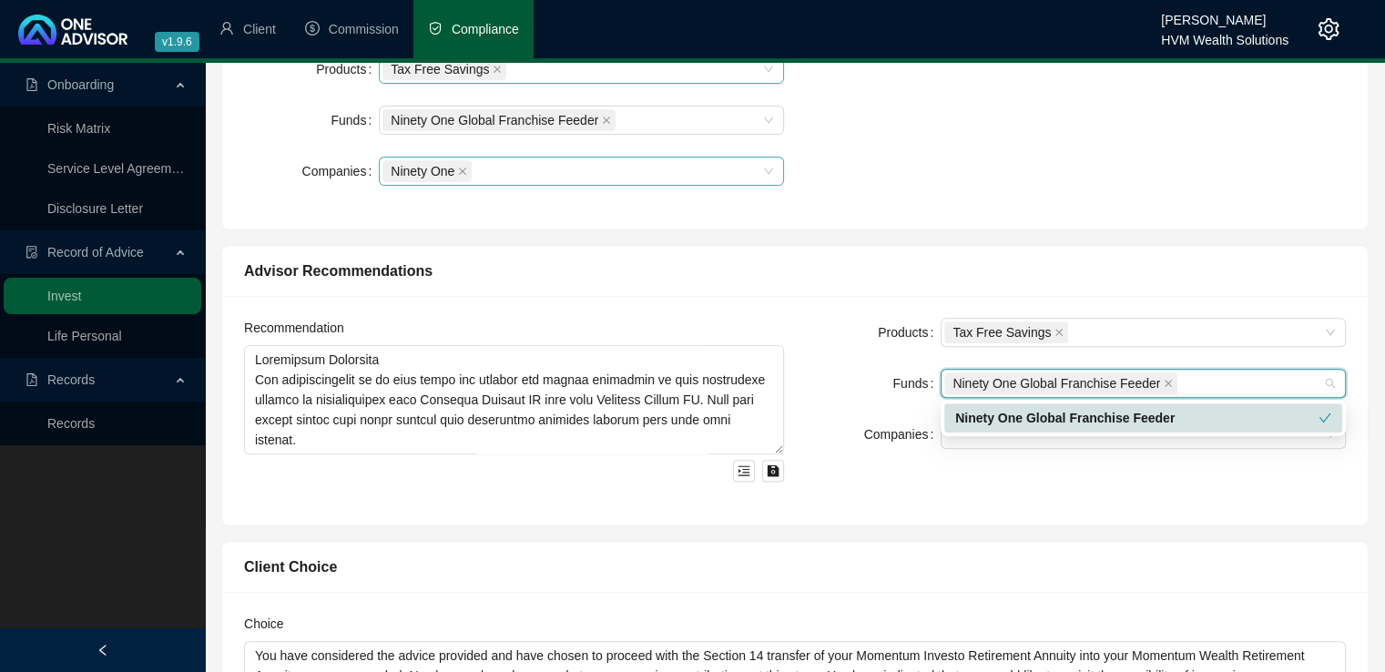
click at [936, 482] on div "Products Tax Free Savings Funds Ninety One Global Franchise Feeder Companies" at bounding box center [1076, 411] width 562 height 186
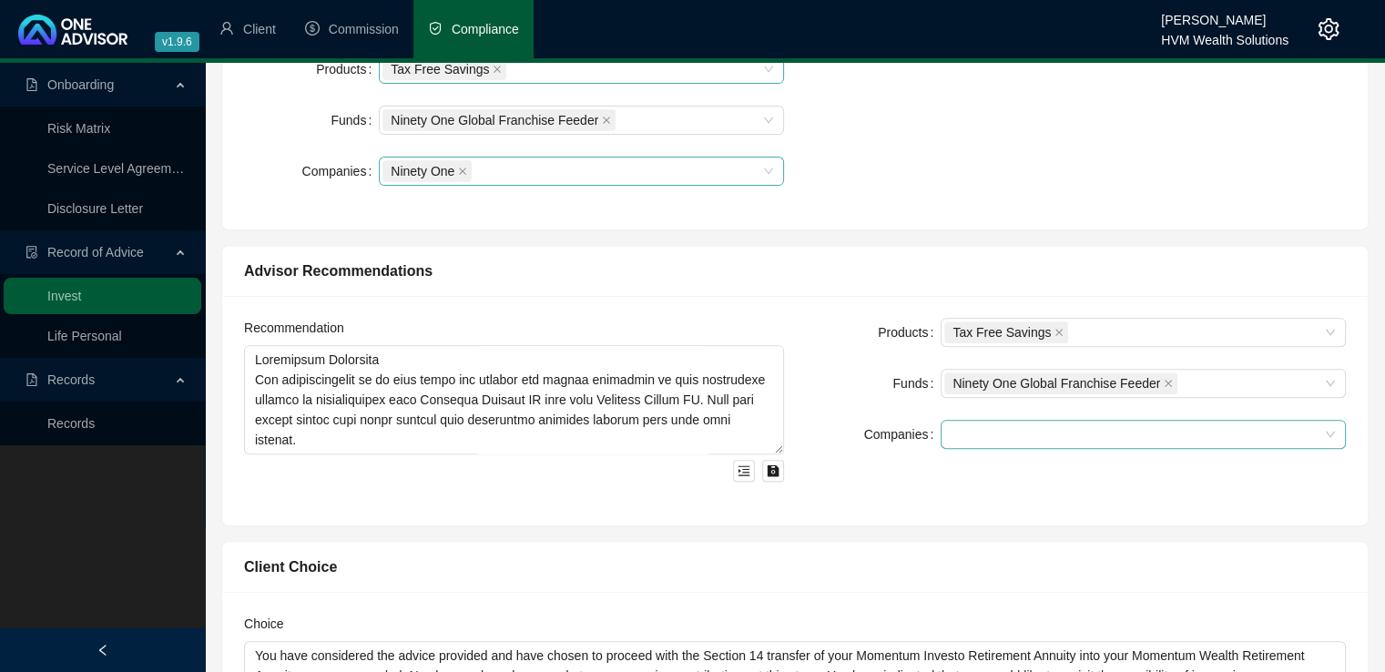
click at [970, 431] on div at bounding box center [1133, 435] width 379 height 14
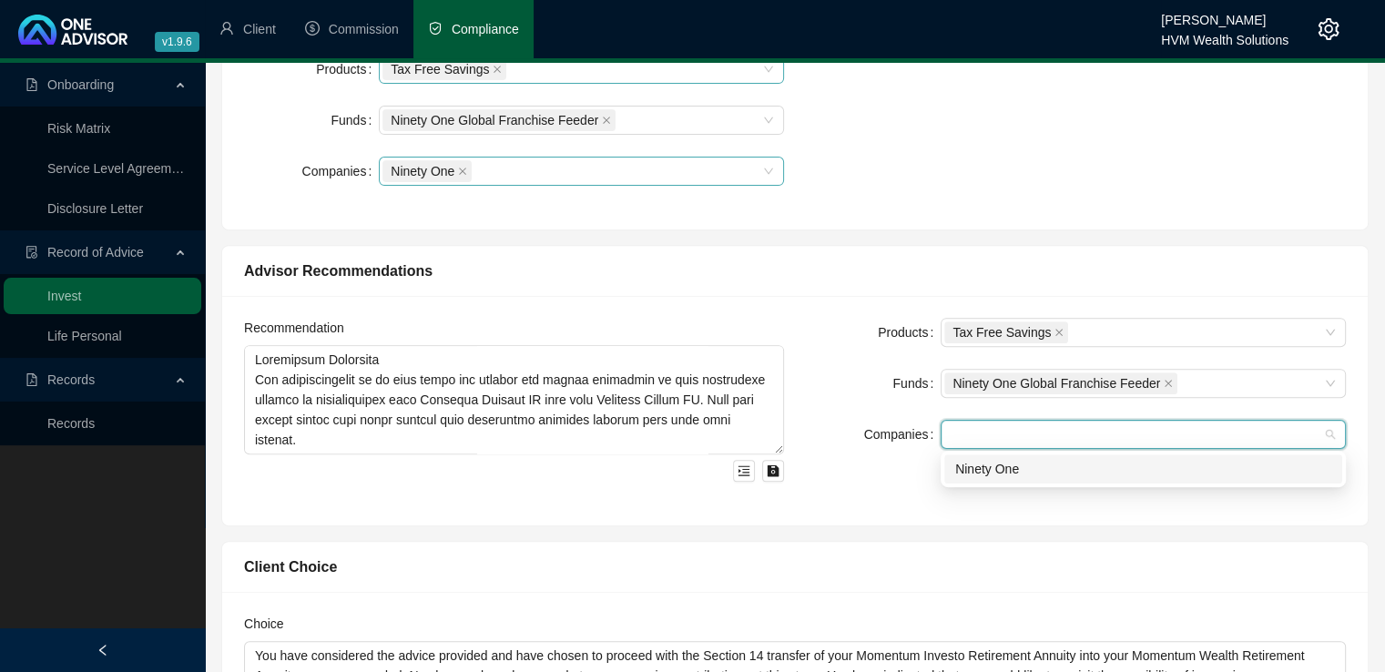
click at [981, 471] on div "Ninety One" at bounding box center [1143, 469] width 376 height 20
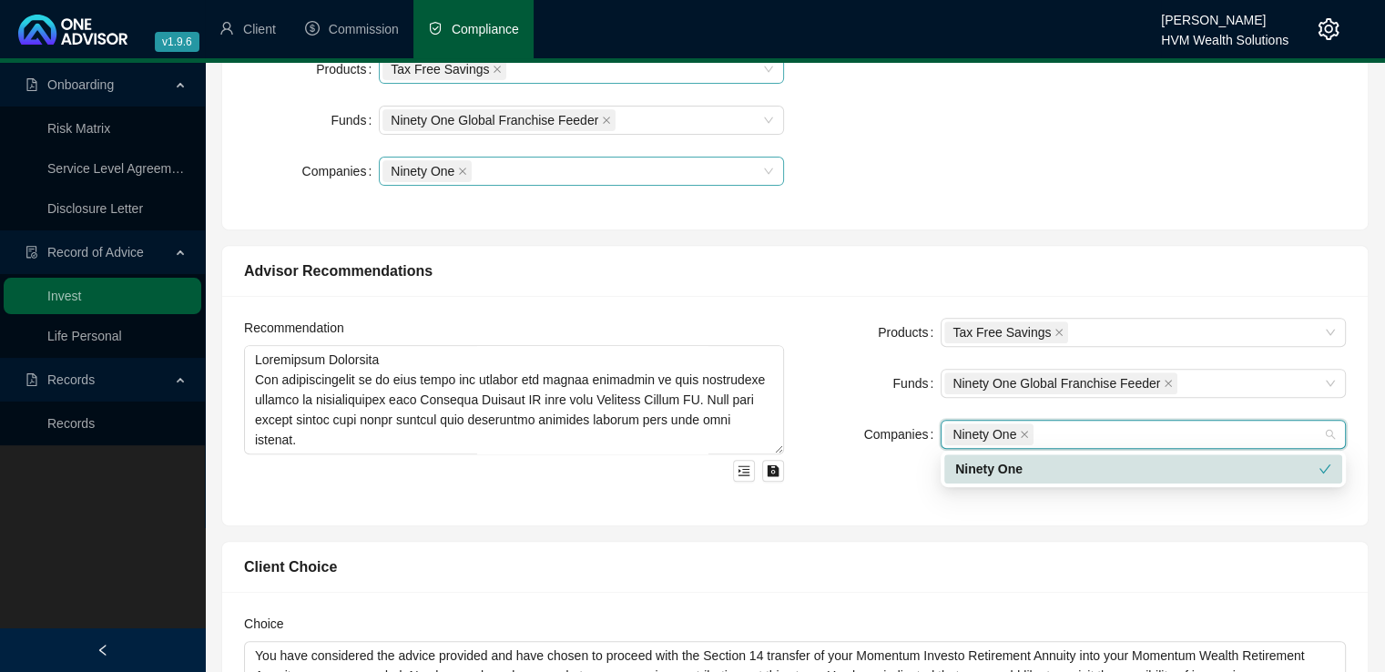
click at [812, 492] on div "Products Tax Free Savings Funds Ninety One Global Franchise Feeder Companies Ni…" at bounding box center [1076, 411] width 562 height 186
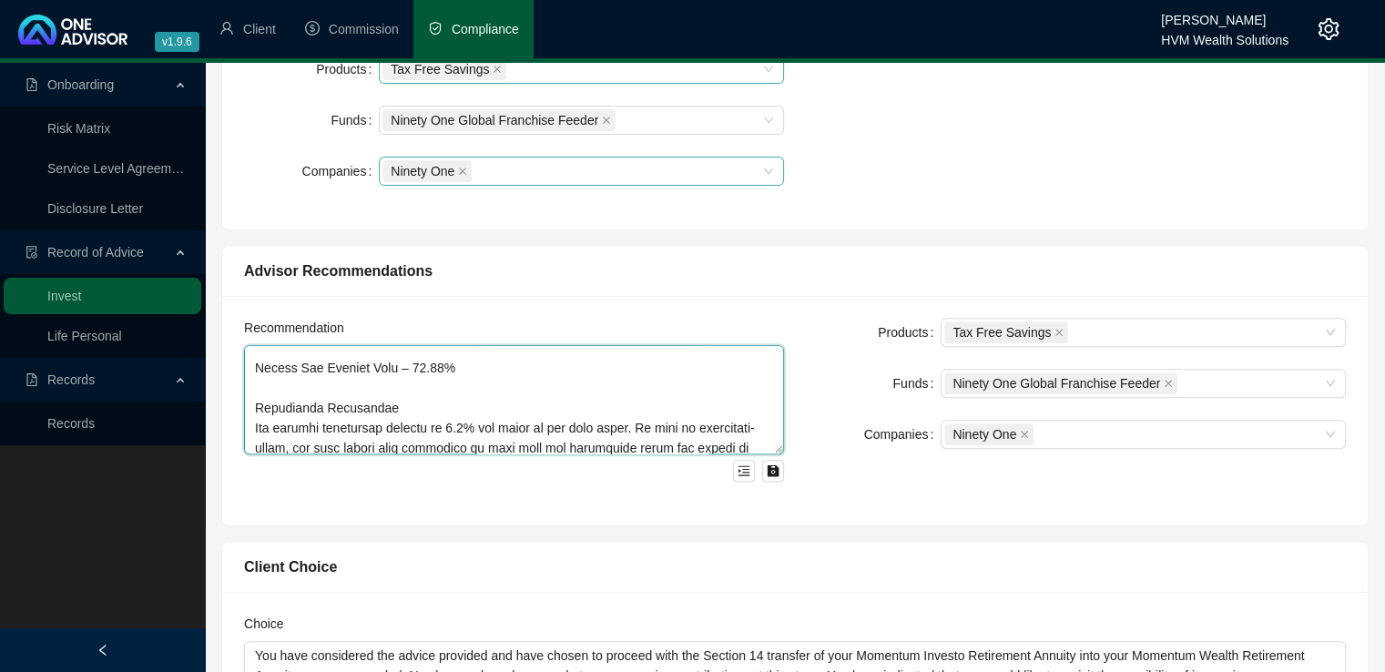
scroll to position [1082, 0]
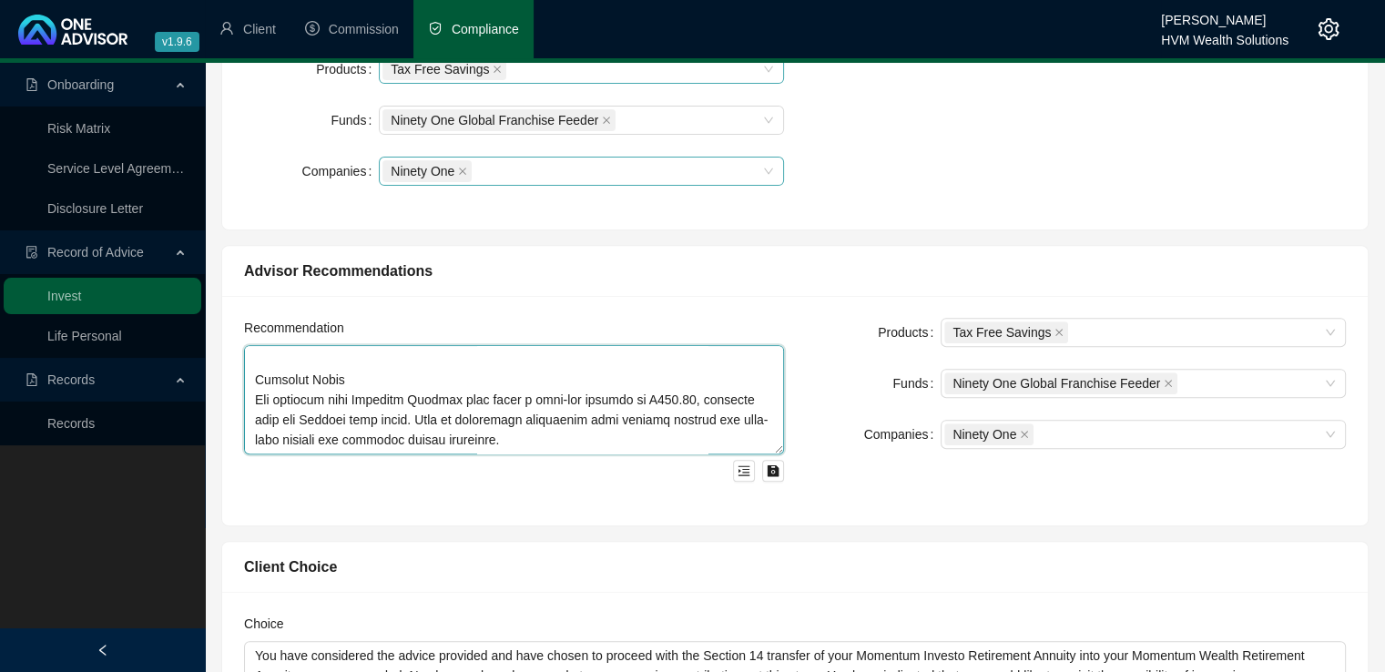
drag, startPoint x: 251, startPoint y: 354, endPoint x: 711, endPoint y: 467, distance: 473.6
click at [711, 467] on div at bounding box center [514, 413] width 540 height 137
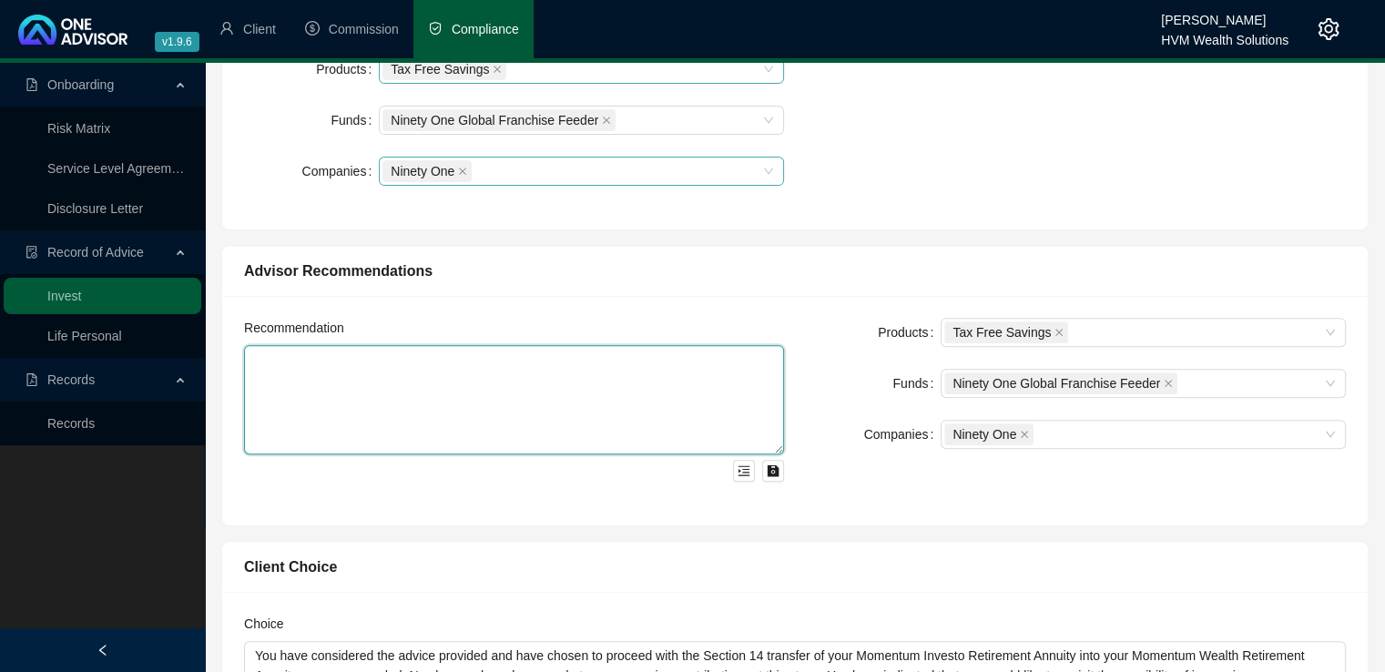
scroll to position [0, 0]
click at [281, 383] on textarea at bounding box center [514, 399] width 540 height 109
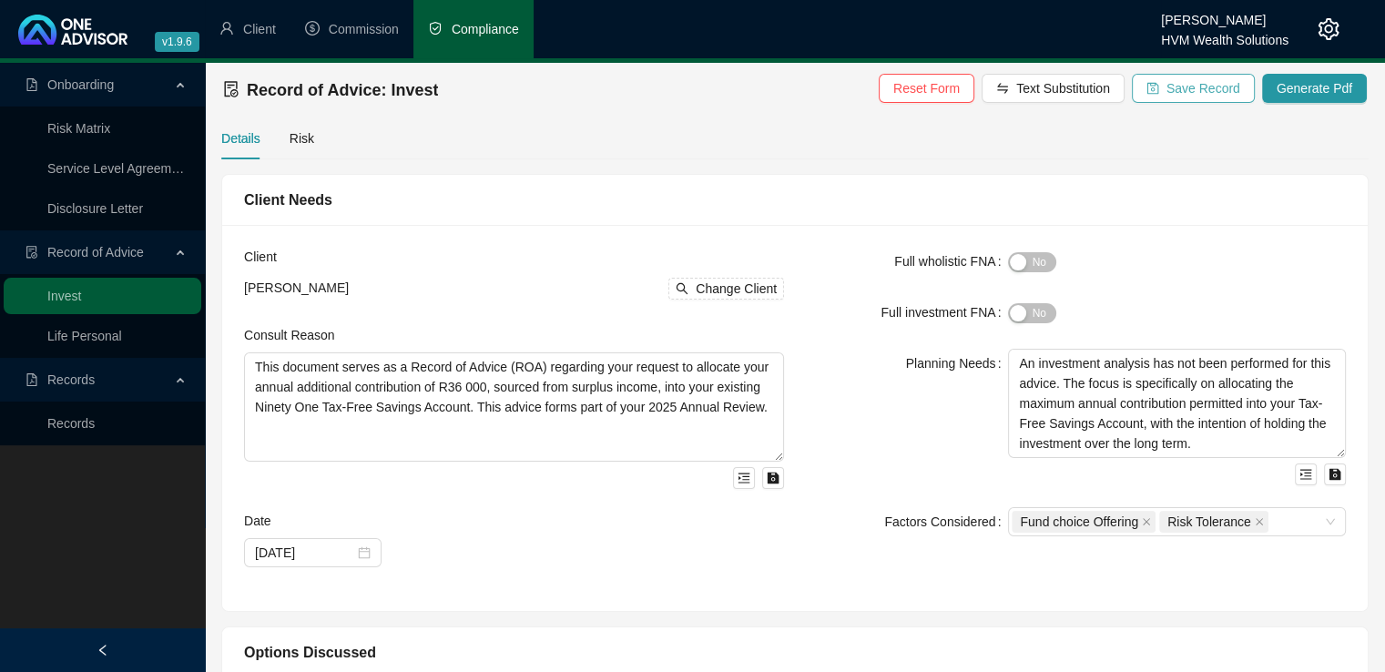
click at [1206, 86] on span "Save Record" at bounding box center [1204, 88] width 74 height 20
click at [720, 288] on span "Change Client" at bounding box center [736, 289] width 81 height 20
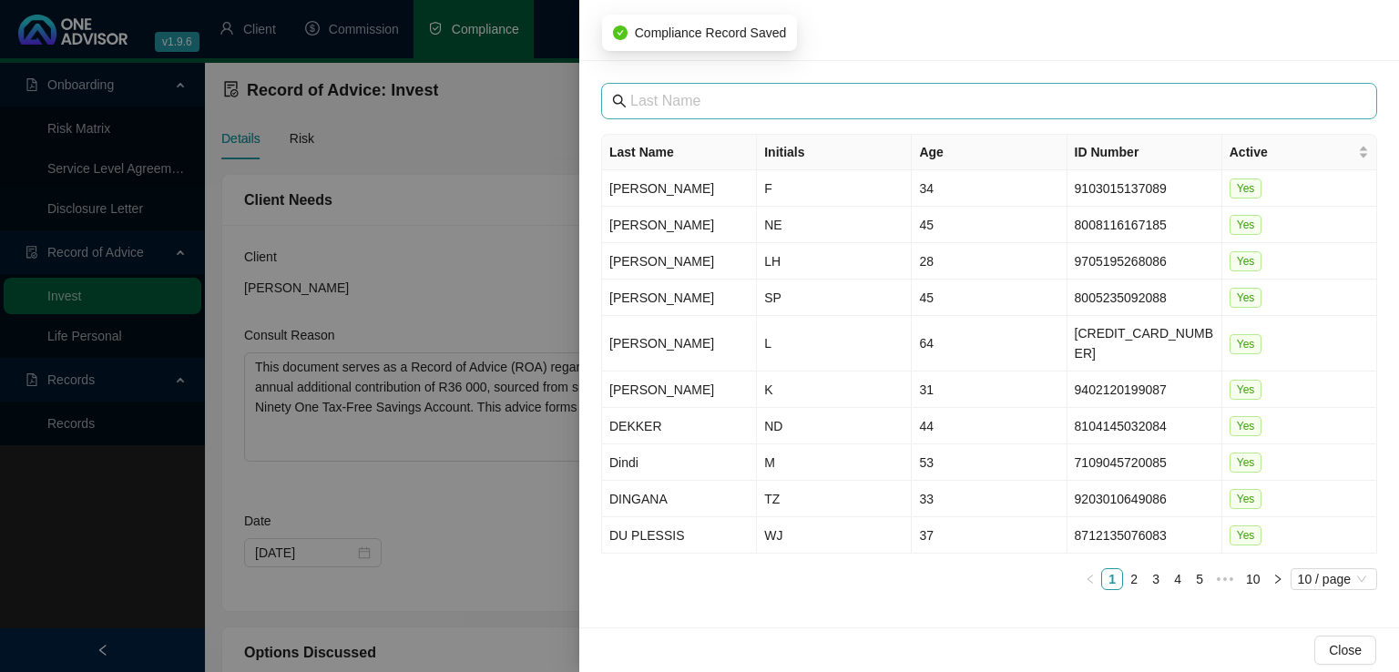
click at [871, 112] on span at bounding box center [989, 101] width 776 height 36
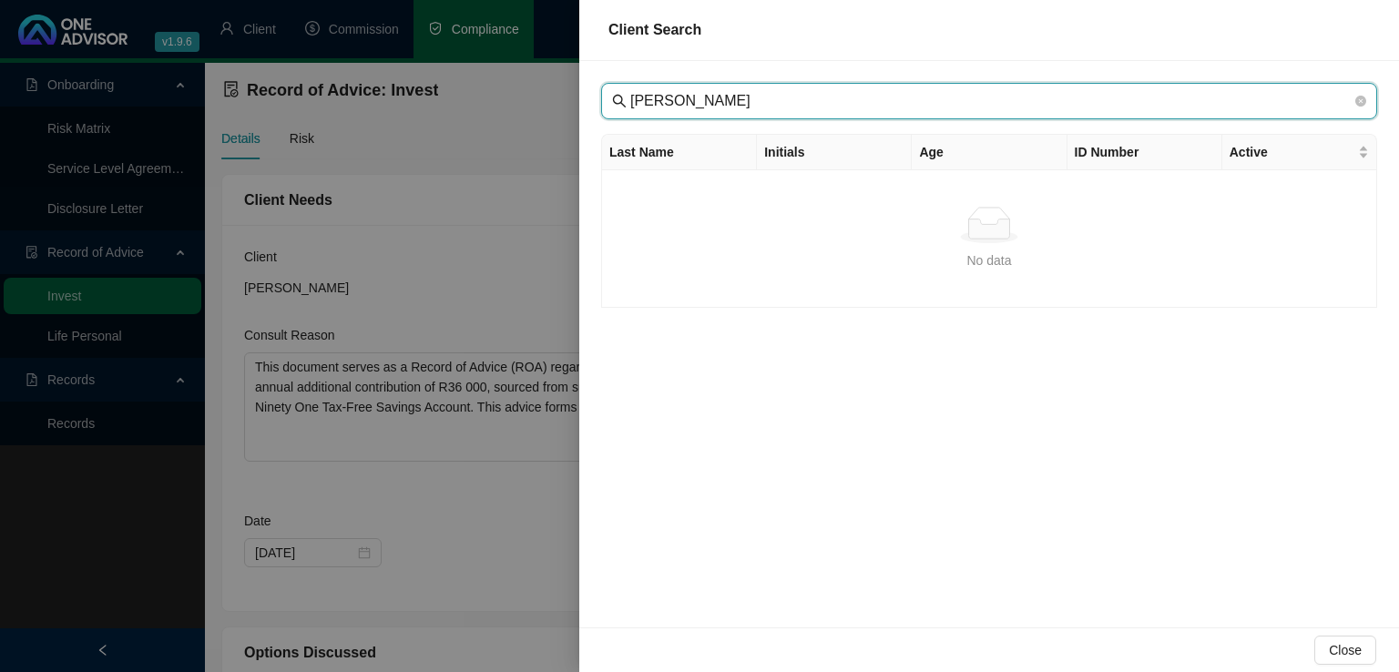
drag, startPoint x: 706, startPoint y: 93, endPoint x: 587, endPoint y: 101, distance: 119.6
click at [587, 101] on div "[PERSON_NAME] Last Name Initials Age ID Number Active No data No data" at bounding box center [989, 344] width 820 height 567
type input "allanby"
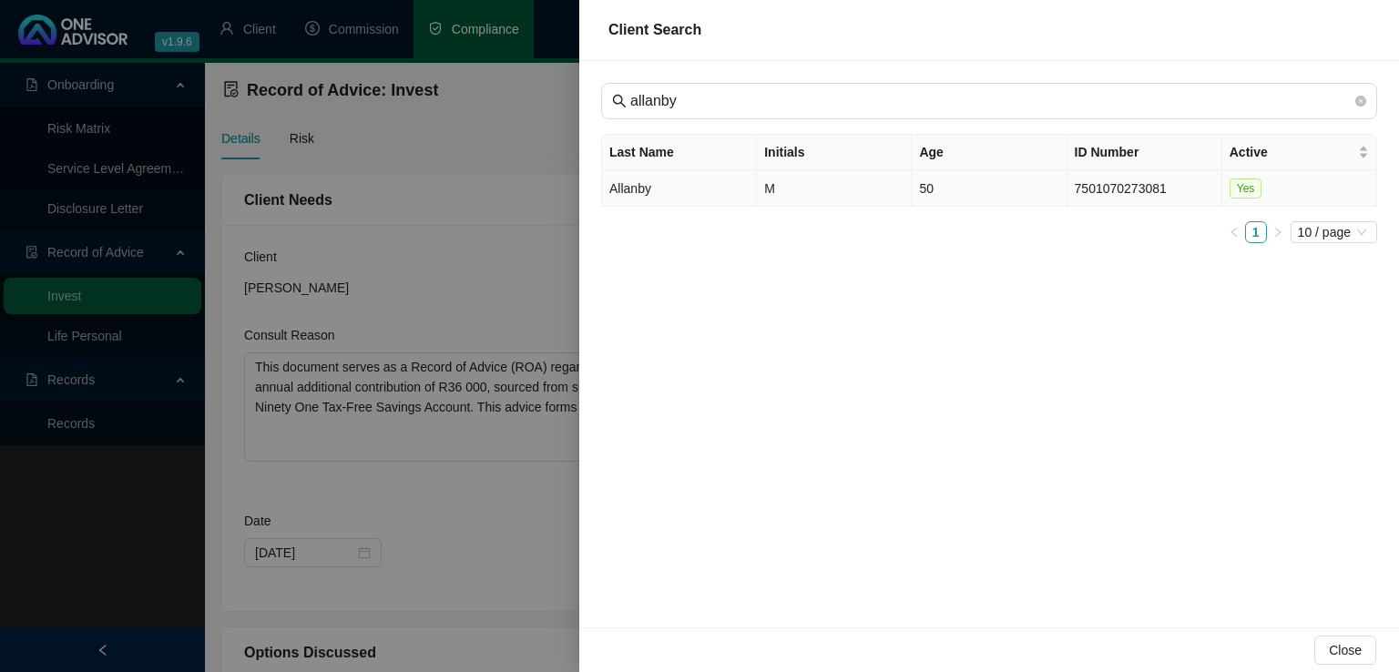
click at [658, 194] on td "Allanby" at bounding box center [679, 188] width 155 height 36
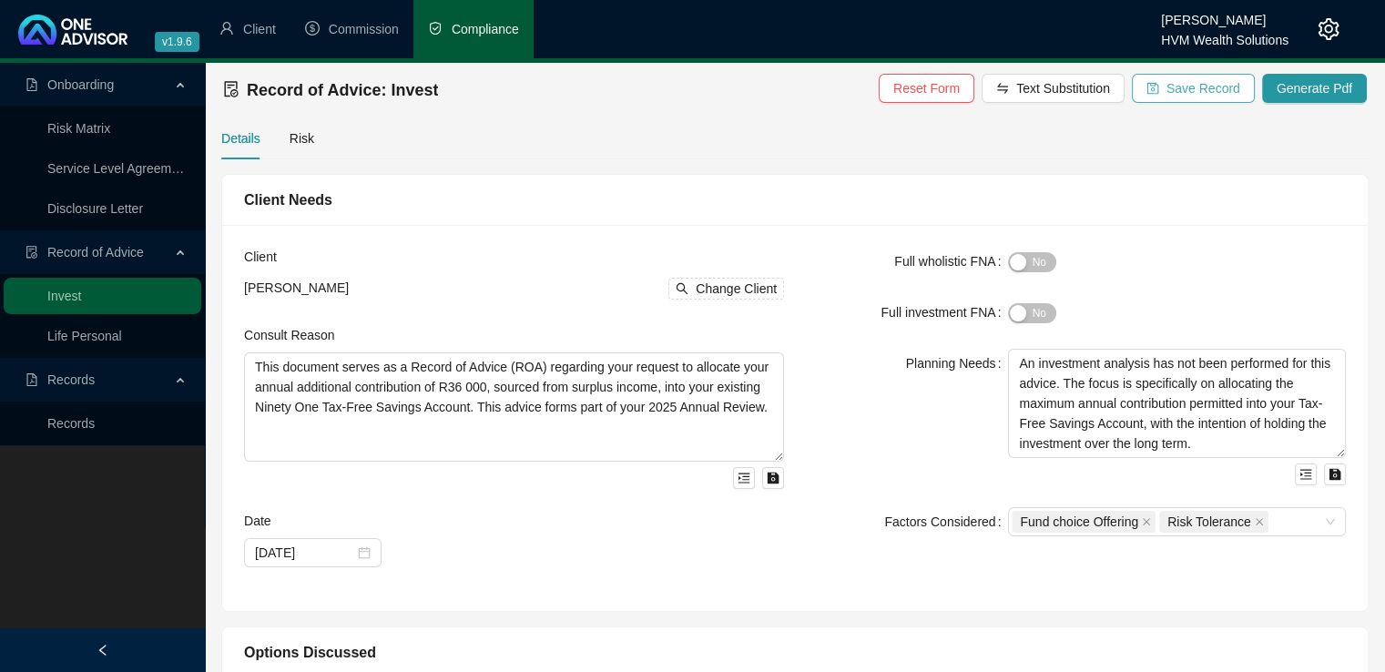
click at [1180, 93] on span "Save Record" at bounding box center [1204, 88] width 74 height 20
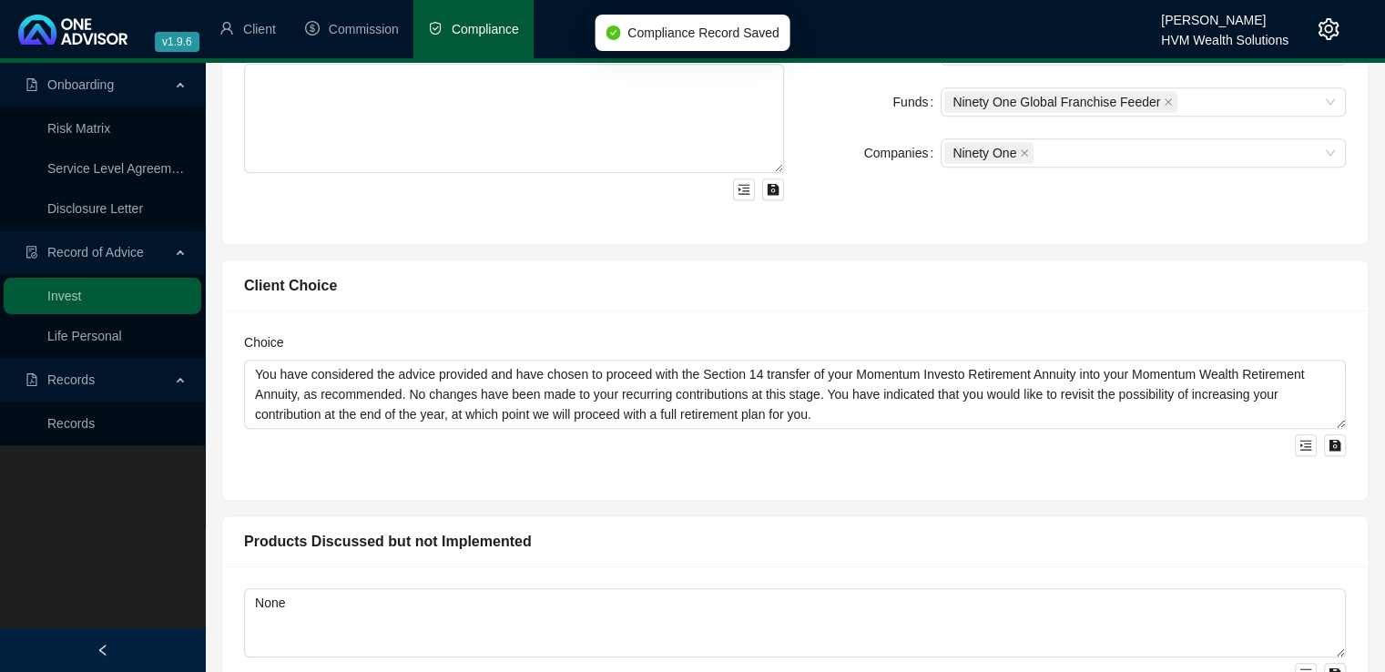
scroll to position [929, 0]
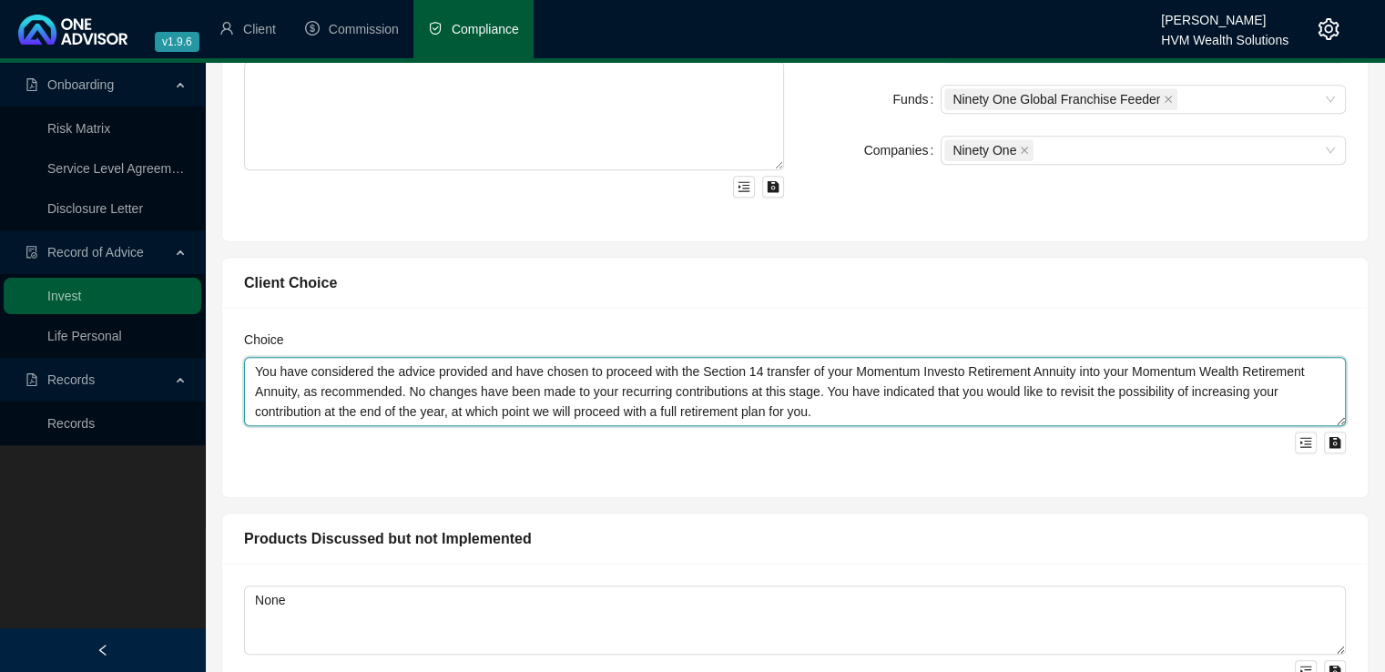
drag, startPoint x: 882, startPoint y: 414, endPoint x: 205, endPoint y: 362, distance: 678.8
click at [205, 362] on div "Record of Advice: Invest Reset Form Text Substitution Save Record Generate Pdf …" at bounding box center [795, 153] width 1180 height 2038
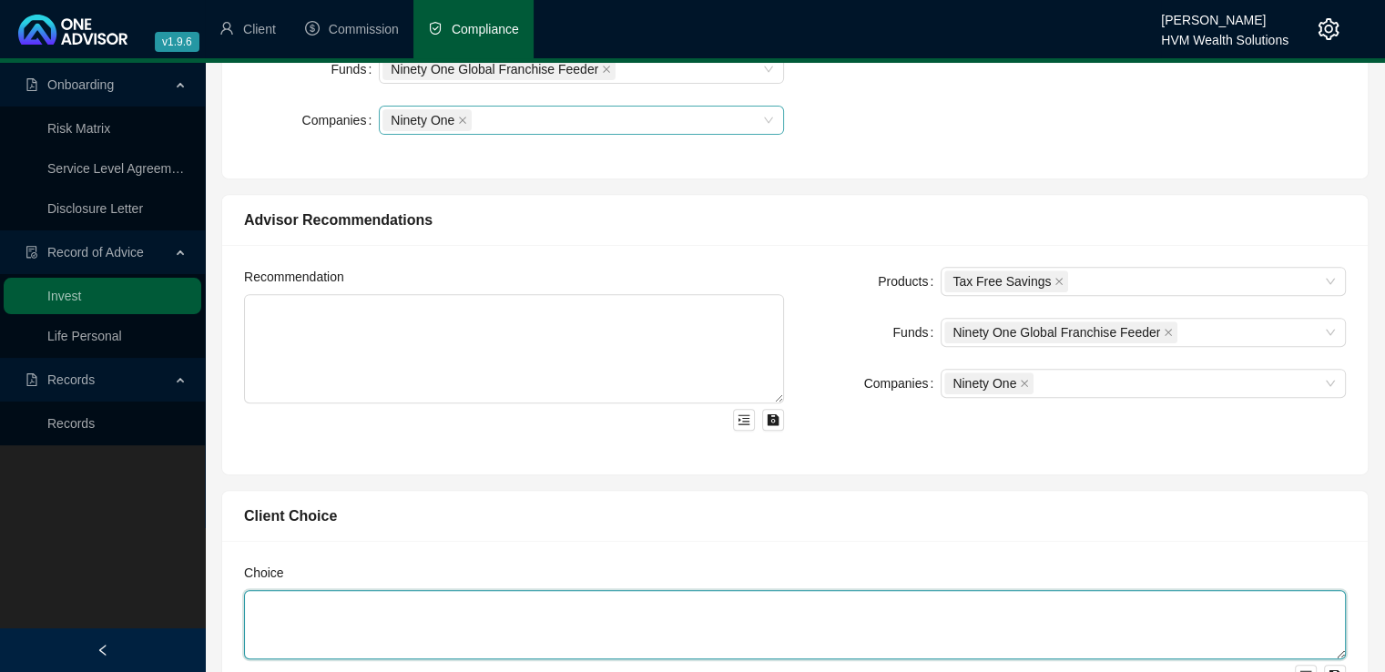
scroll to position [693, 0]
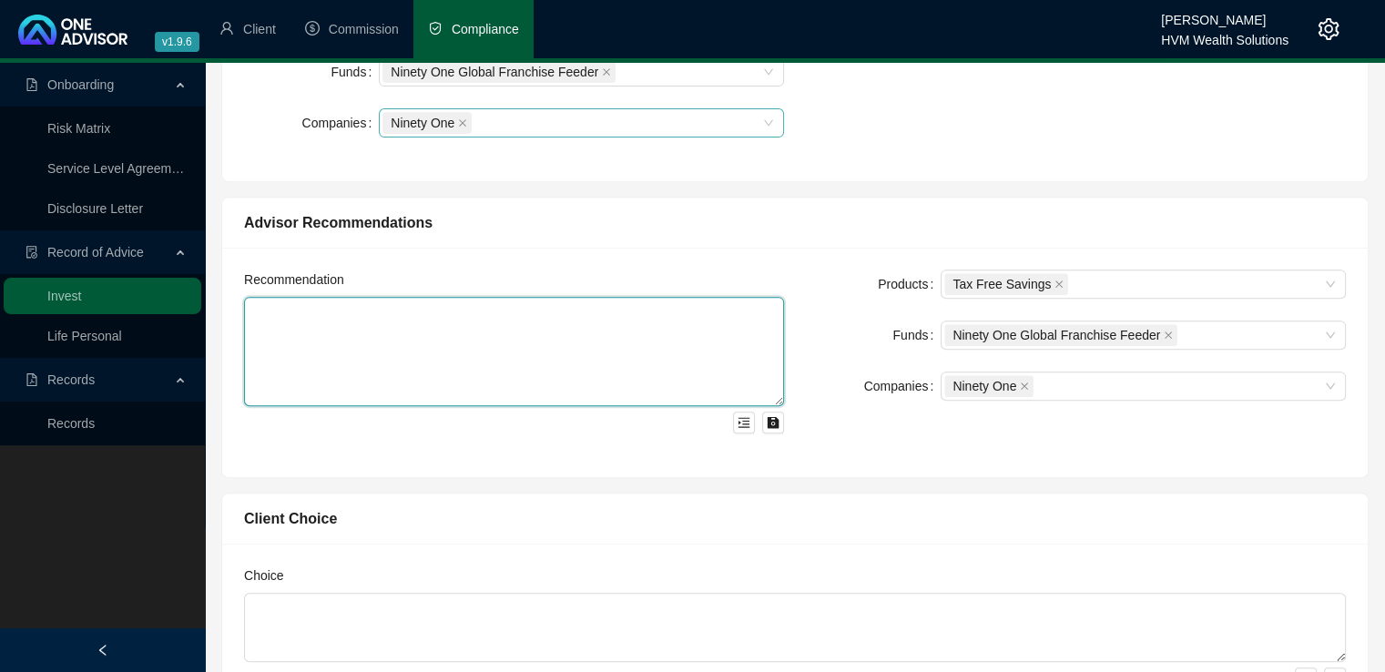
click at [311, 323] on textarea at bounding box center [514, 351] width 540 height 109
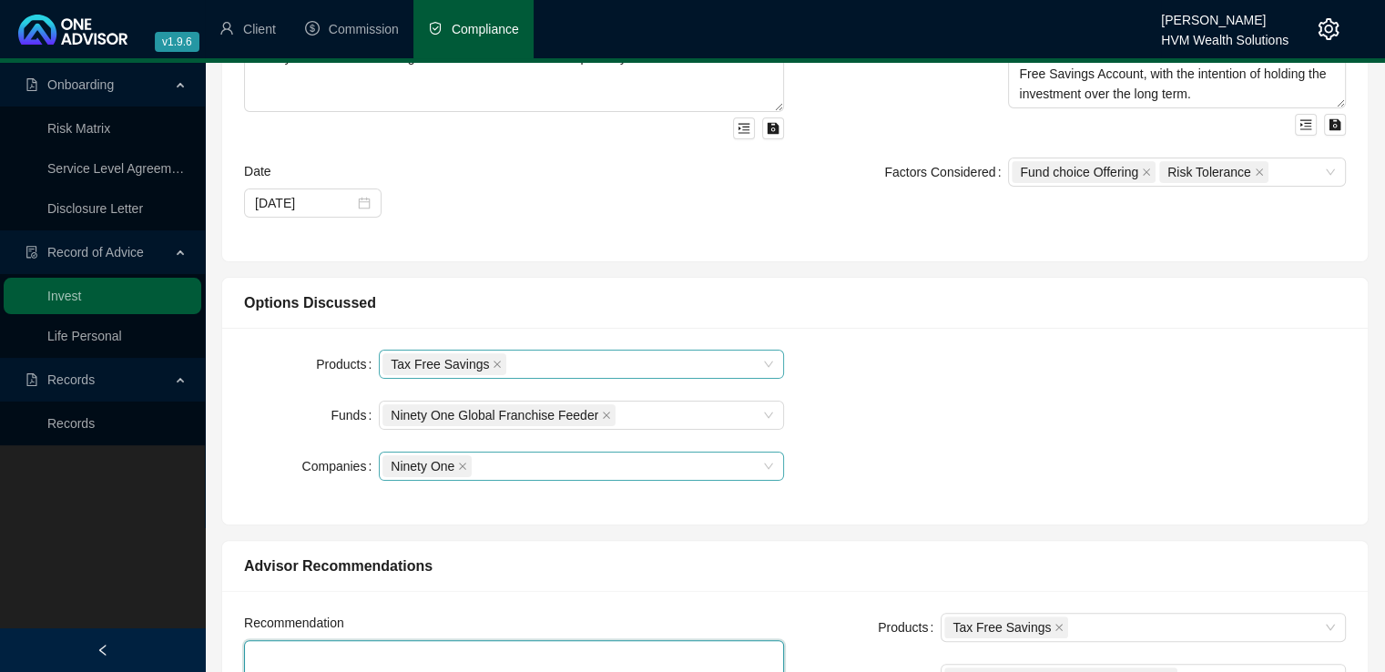
scroll to position [561, 0]
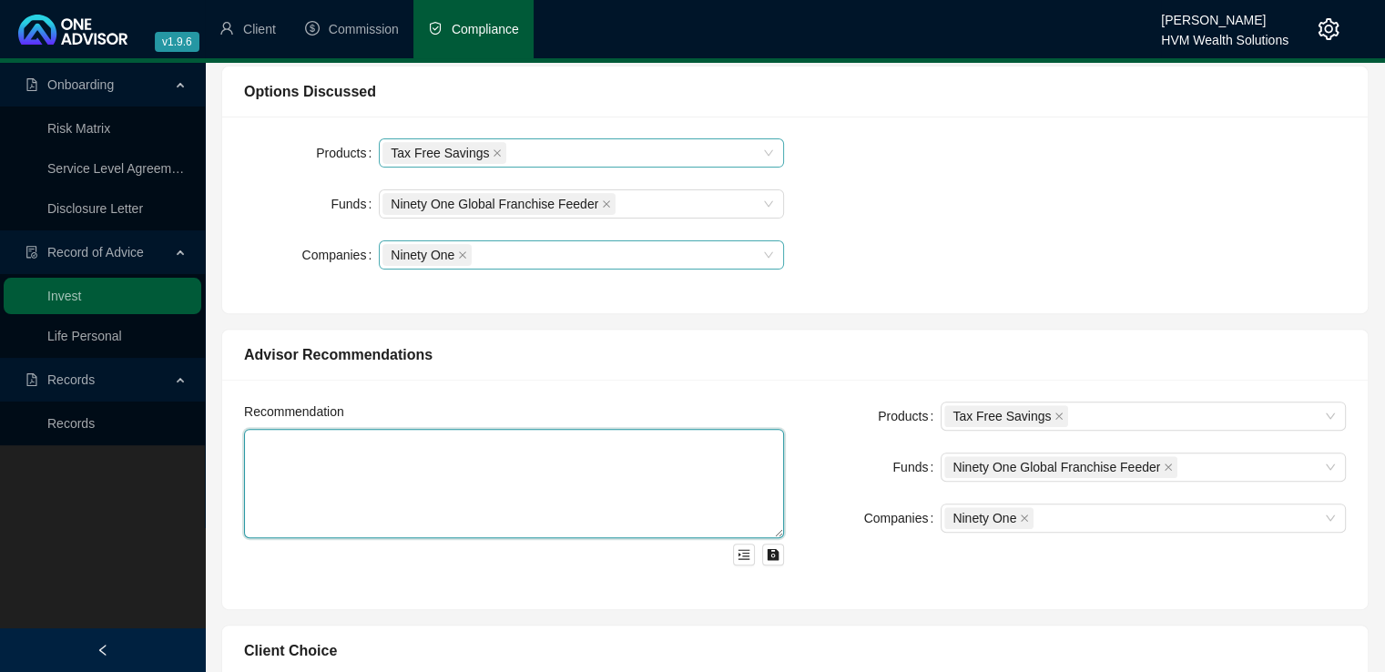
click at [680, 489] on textarea at bounding box center [514, 483] width 540 height 109
paste textarea "Lor ipsumdolo s Ametconse Adipiscinge seddoeiusmodt in Utlaboree 7488, dolor ma…"
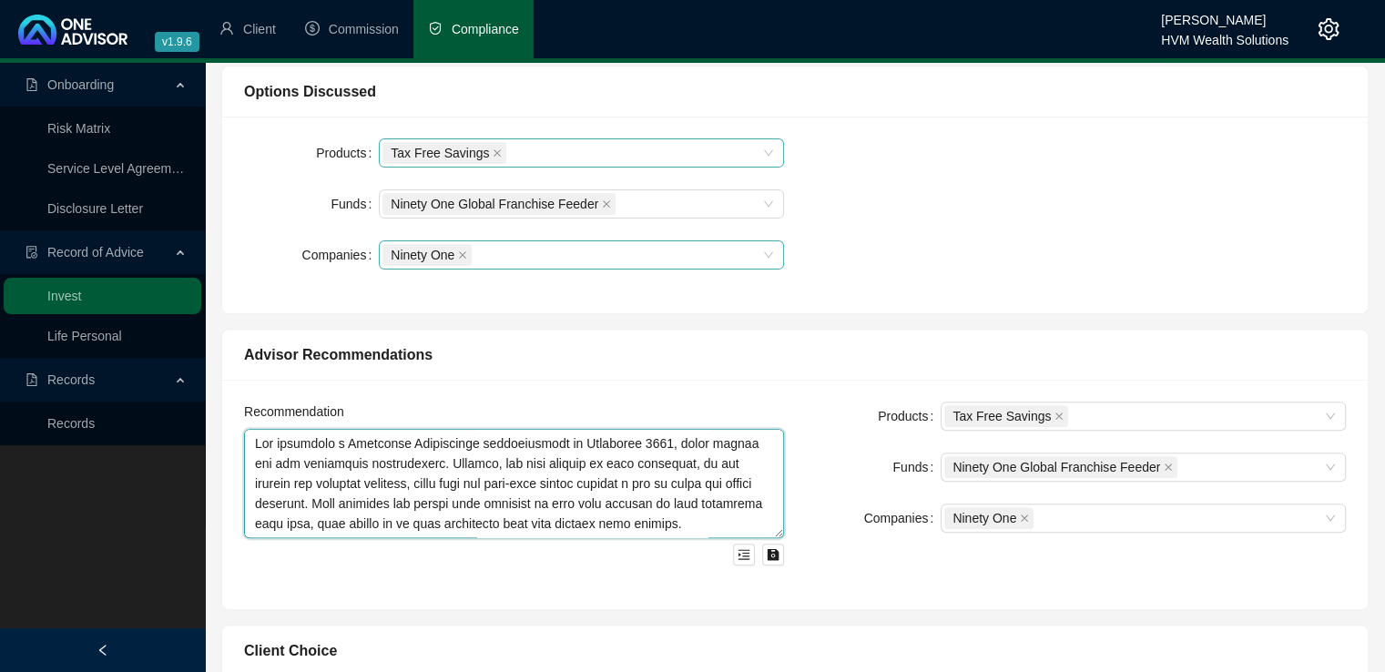
scroll to position [435, 0]
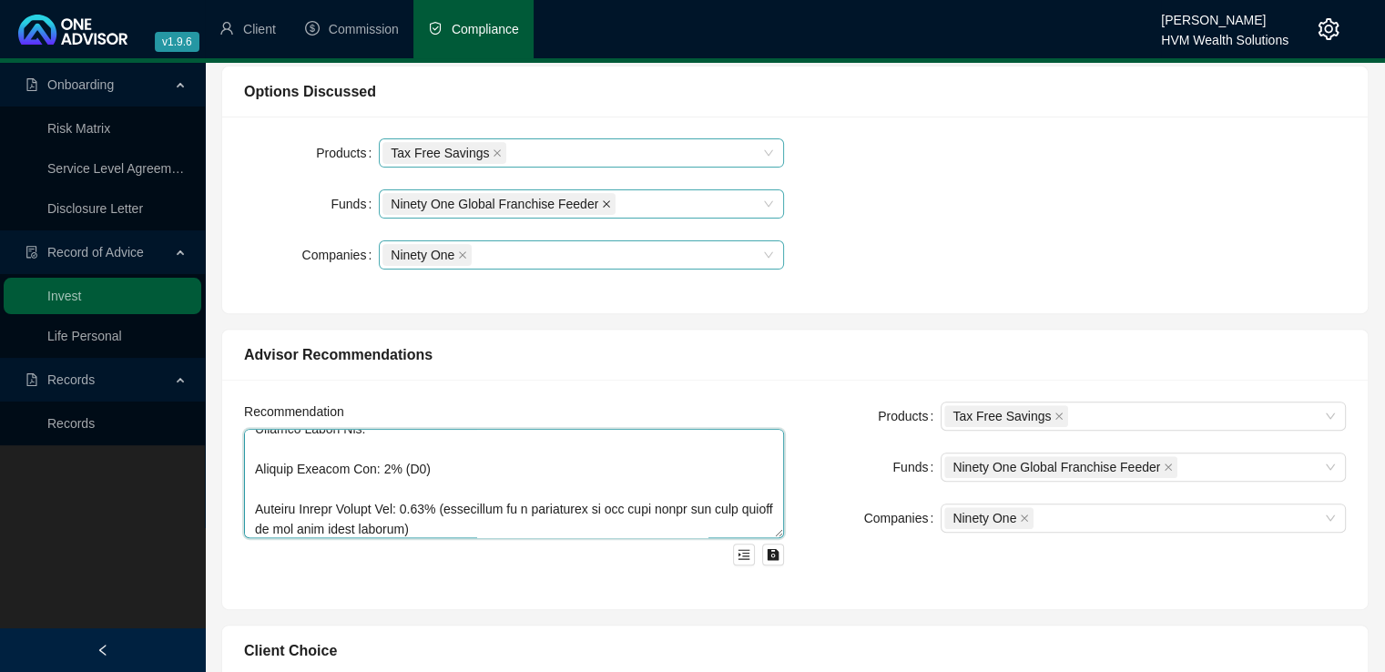
click at [602, 201] on icon "close" at bounding box center [606, 203] width 9 height 9
click at [596, 201] on div at bounding box center [572, 205] width 379 height 14
type textarea "Lor ipsumdolo s Ametconse Adipiscinge seddoeiusmodt in Utlaboree 7488, dolor ma…"
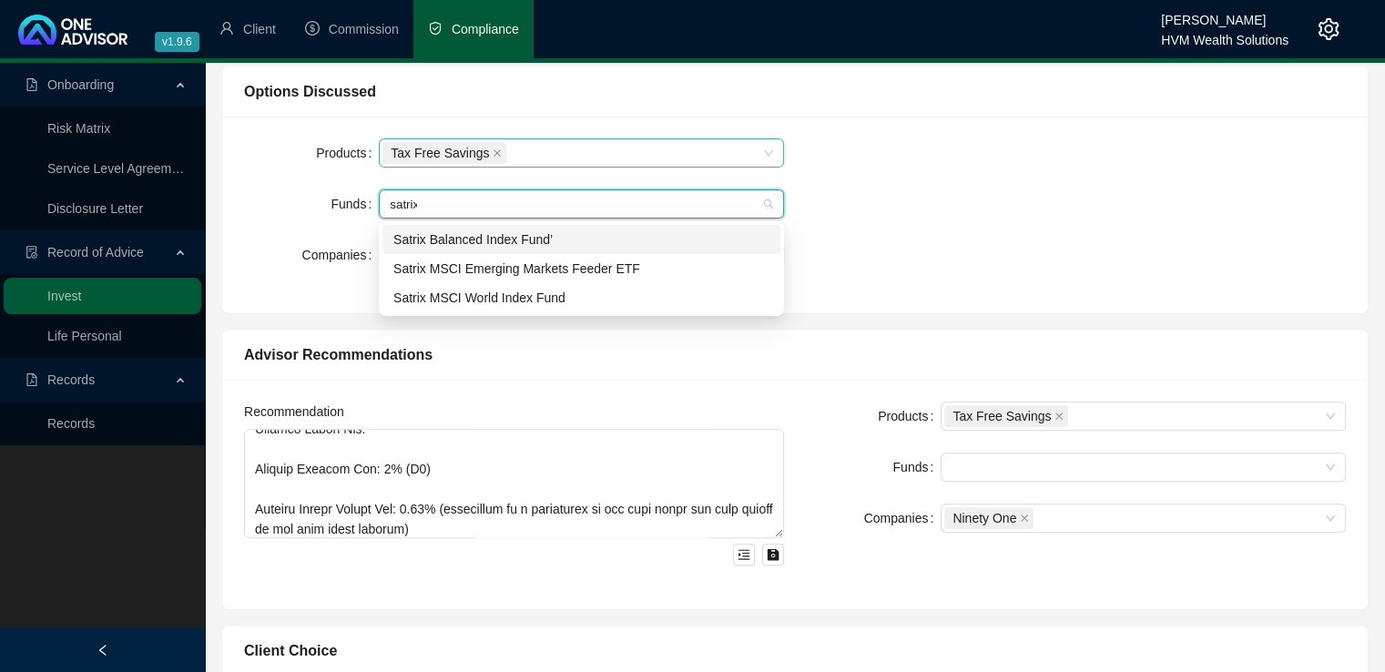
type input "satrix"
click at [569, 294] on div "Satrix MSCI World Index Fund" at bounding box center [581, 298] width 376 height 20
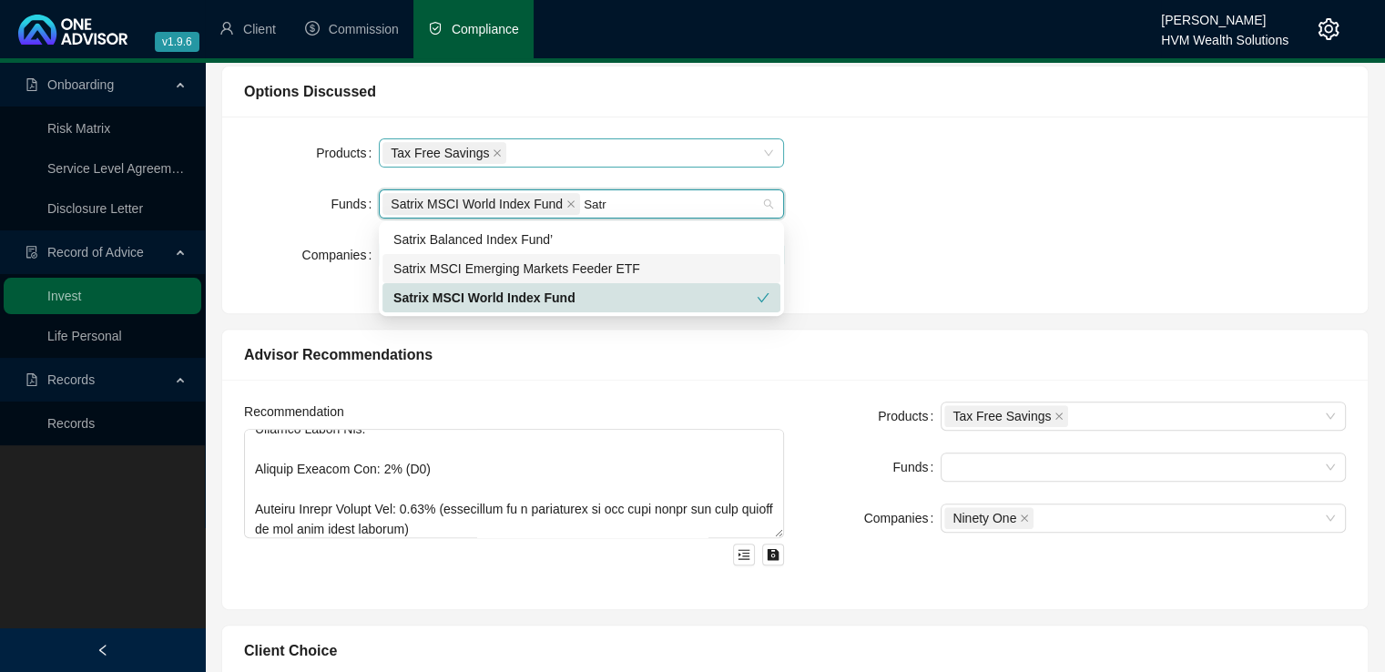
type input "Satr"
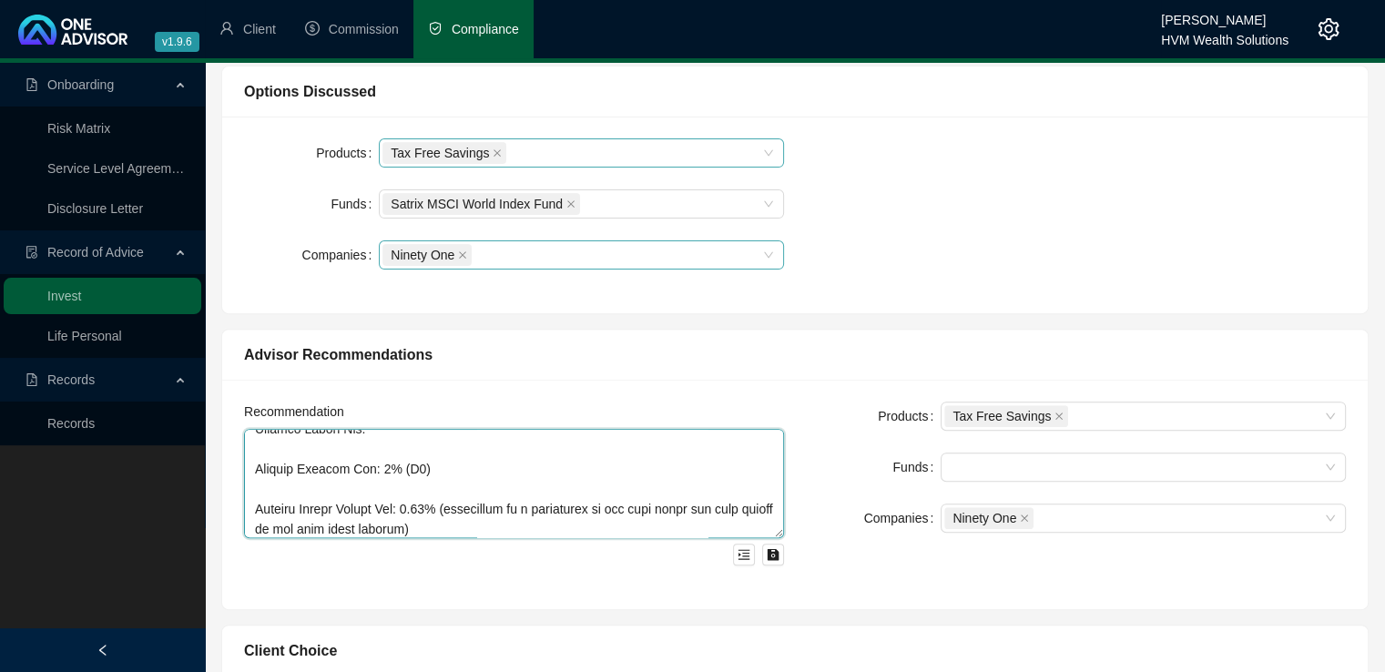
click at [477, 492] on textarea at bounding box center [514, 483] width 540 height 109
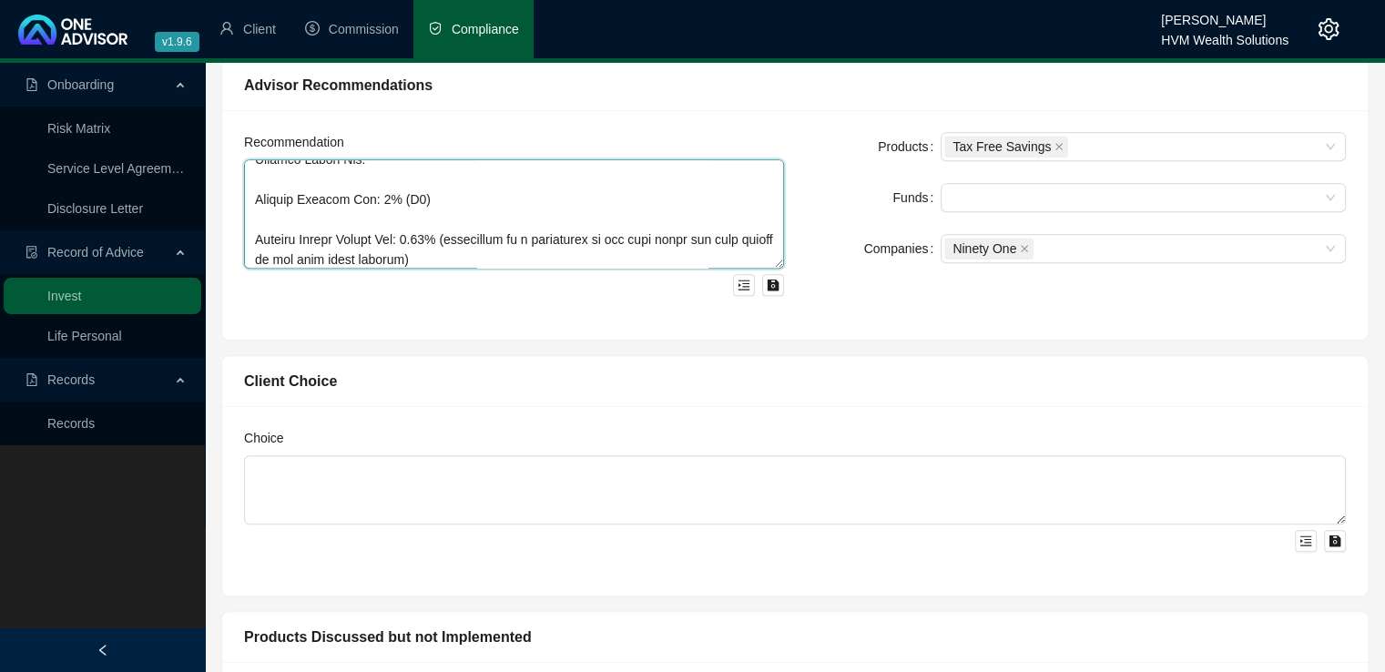
scroll to position [821, 0]
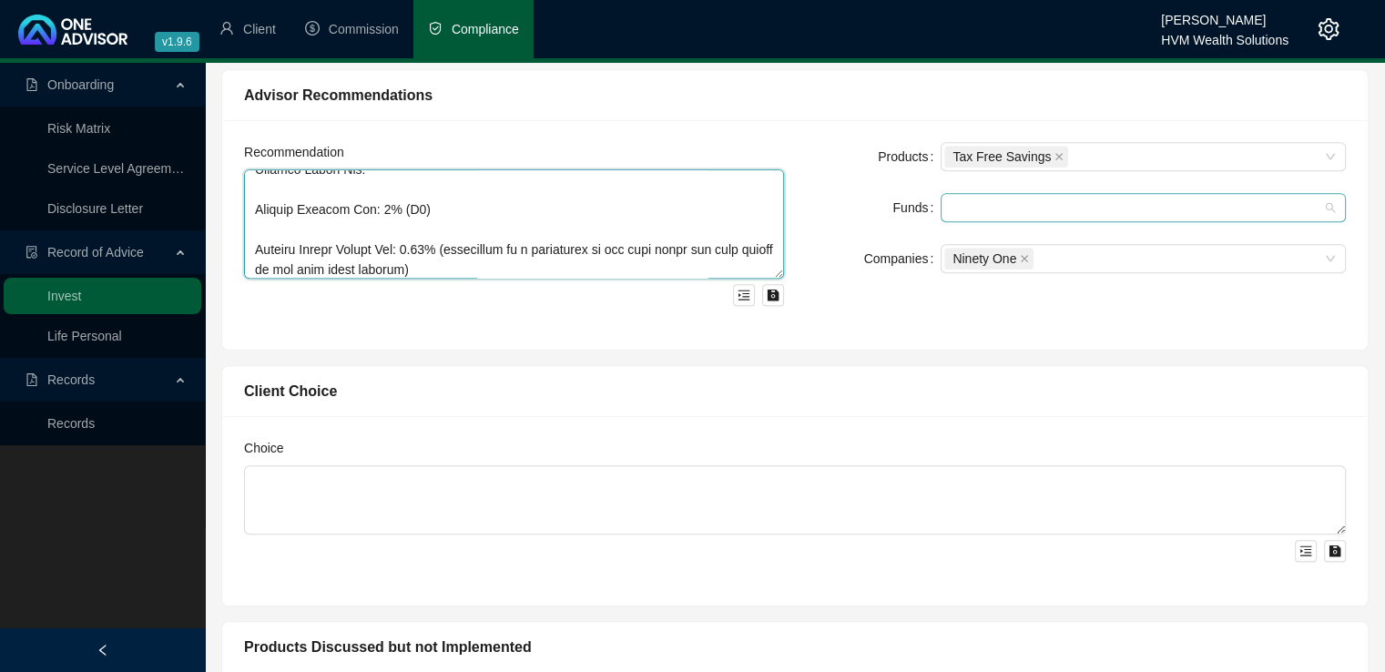
click at [1183, 218] on div at bounding box center [1143, 207] width 405 height 29
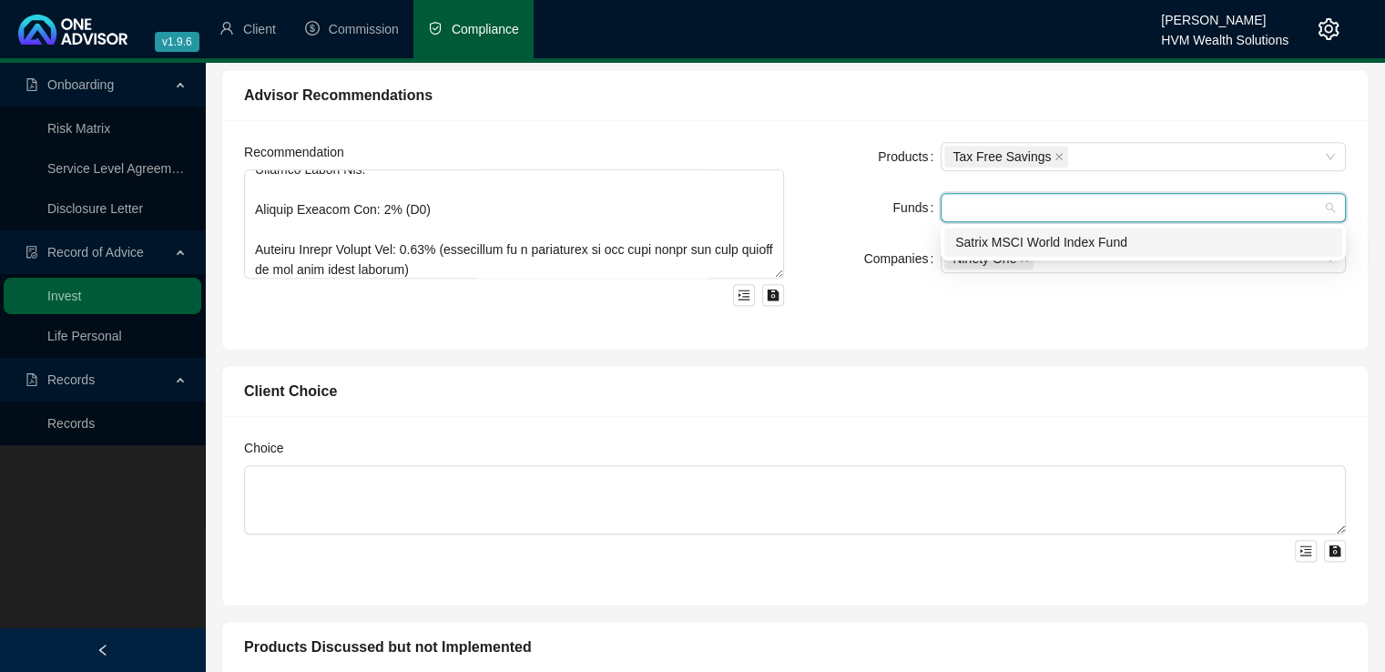
click at [1158, 237] on div "Satrix MSCI World Index Fund" at bounding box center [1143, 242] width 376 height 20
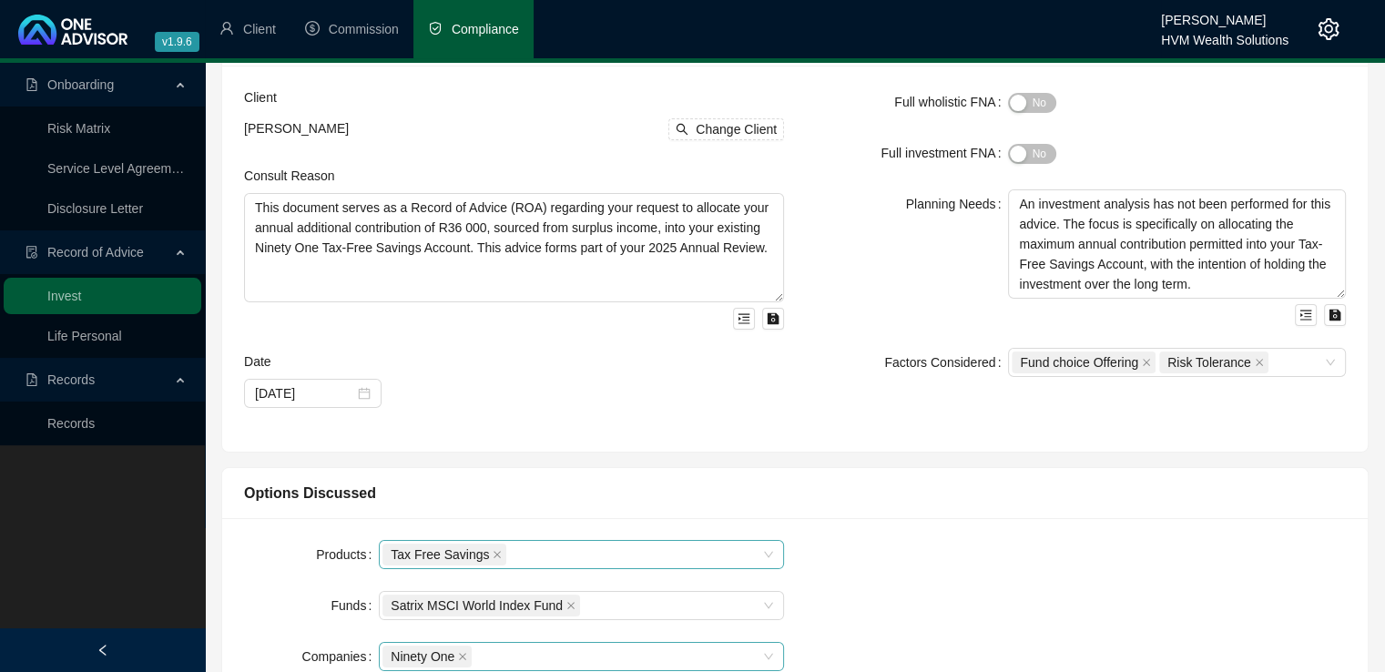
scroll to position [0, 0]
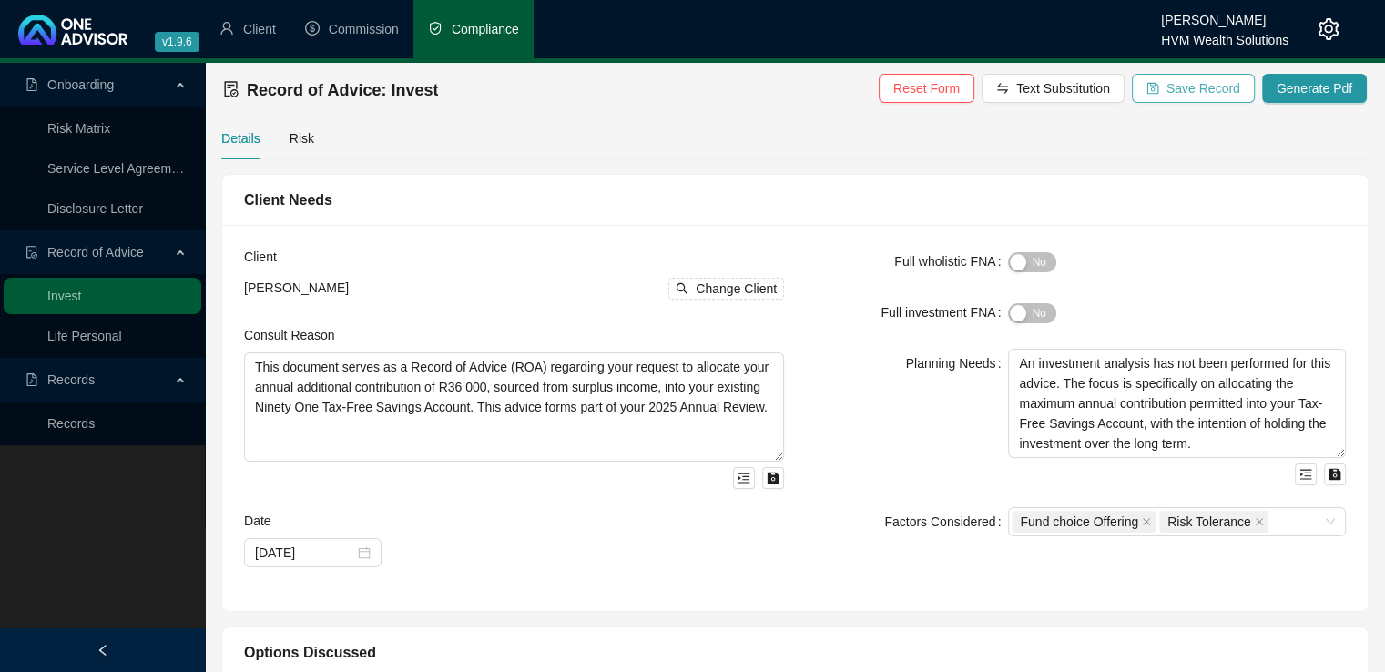
click at [1182, 92] on span "Save Record" at bounding box center [1204, 88] width 74 height 20
